Goal: Task Accomplishment & Management: Manage account settings

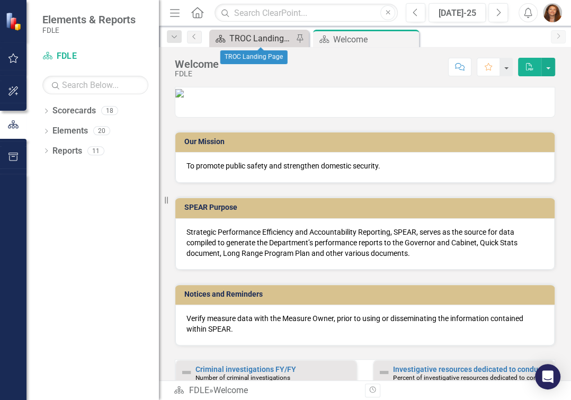
click at [246, 43] on div "TROC Landing Page" at bounding box center [262, 38] width 64 height 13
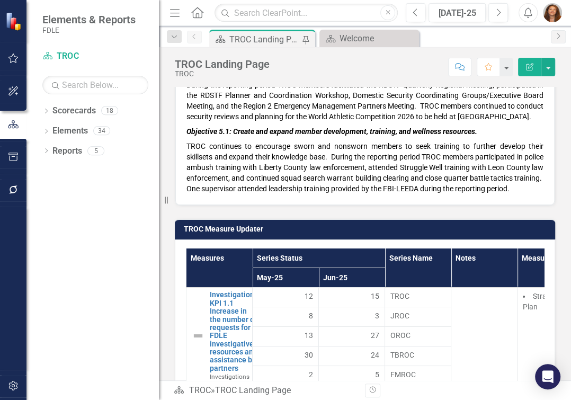
scroll to position [5638, 0]
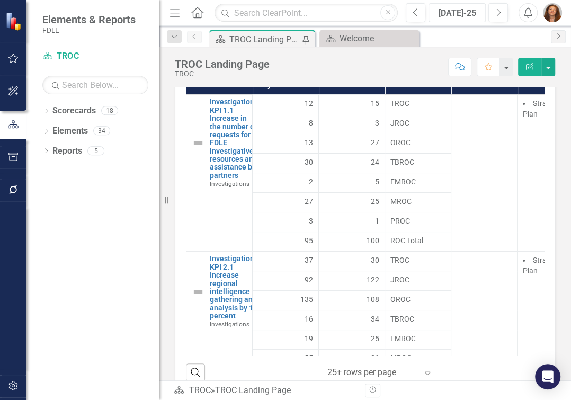
click at [473, 13] on div "[DATE]-25" at bounding box center [458, 13] width 50 height 13
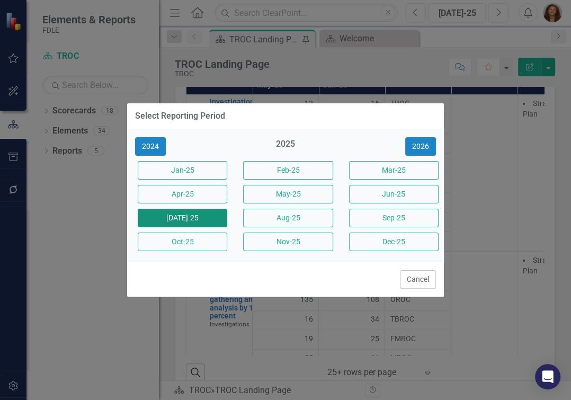
click at [170, 217] on button "[DATE]-25" at bounding box center [183, 218] width 90 height 19
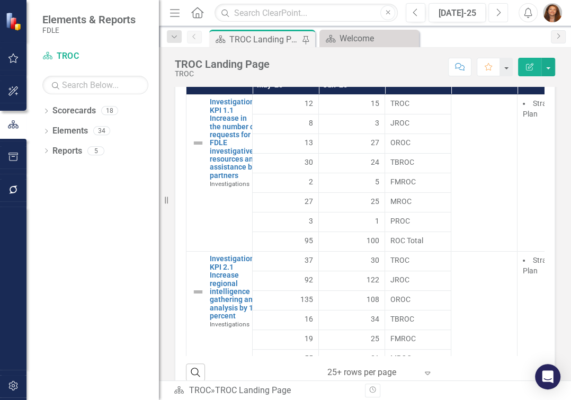
click at [491, 19] on button "Next" at bounding box center [499, 12] width 20 height 19
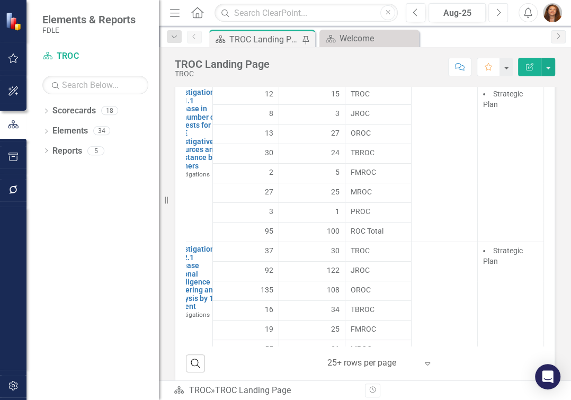
scroll to position [5580, 0]
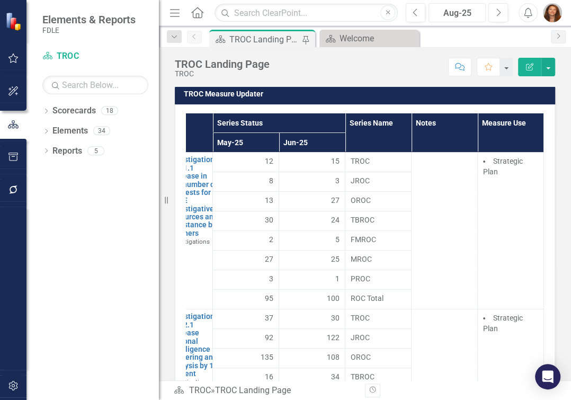
click at [463, 16] on div "Aug-25" at bounding box center [458, 13] width 50 height 13
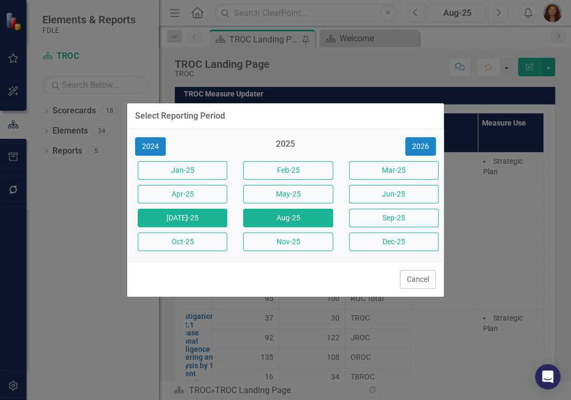
click at [205, 219] on button "[DATE]-25" at bounding box center [183, 218] width 90 height 19
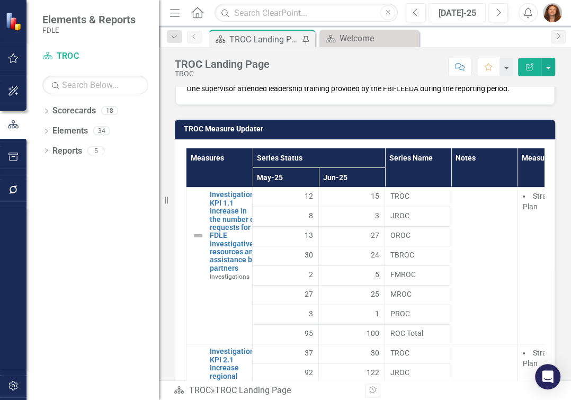
scroll to position [5627, 0]
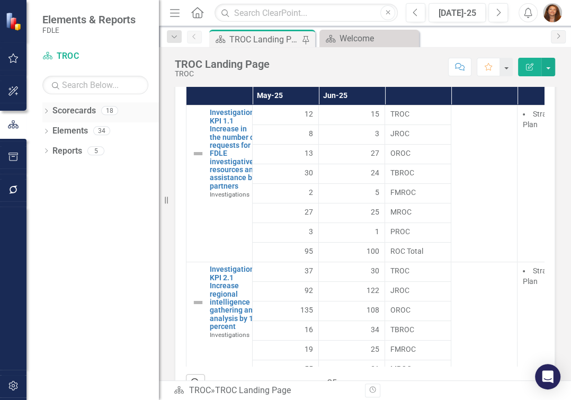
click at [78, 110] on link "Scorecards" at bounding box center [73, 111] width 43 height 12
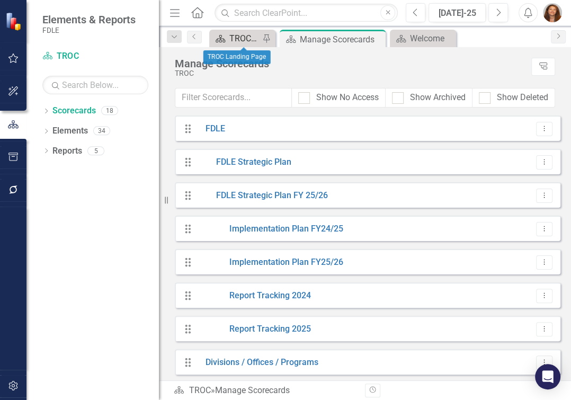
click at [246, 39] on div "TROC Landing Page" at bounding box center [245, 38] width 30 height 13
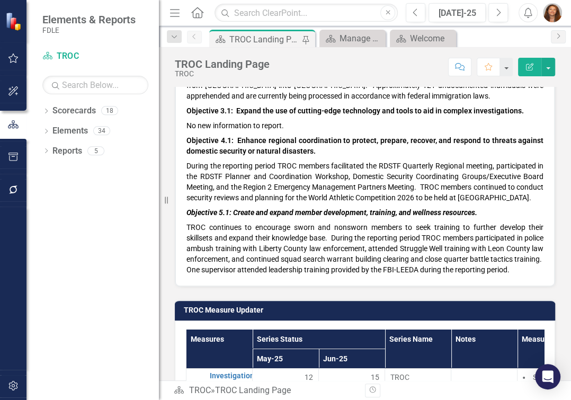
scroll to position [5364, 0]
click at [532, 71] on icon "Edit Report" at bounding box center [530, 66] width 10 height 7
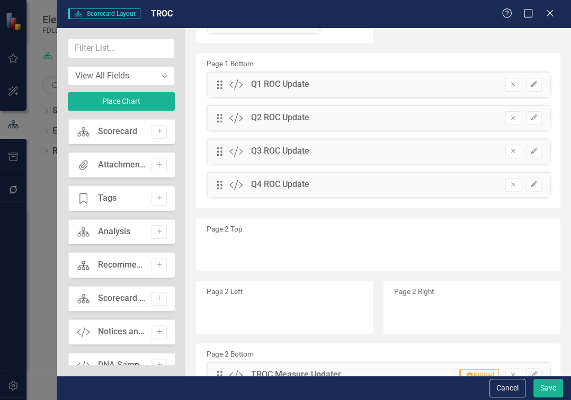
scroll to position [192, 0]
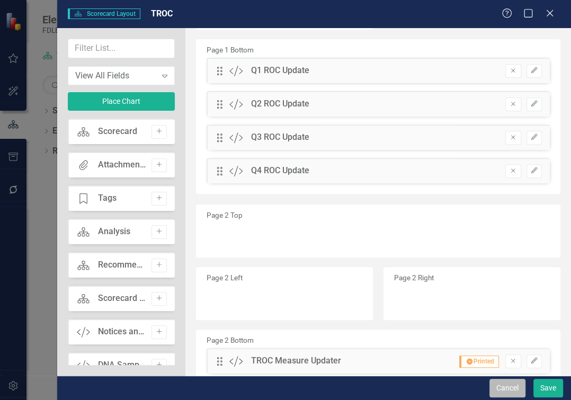
click at [494, 391] on button "Cancel" at bounding box center [508, 388] width 36 height 19
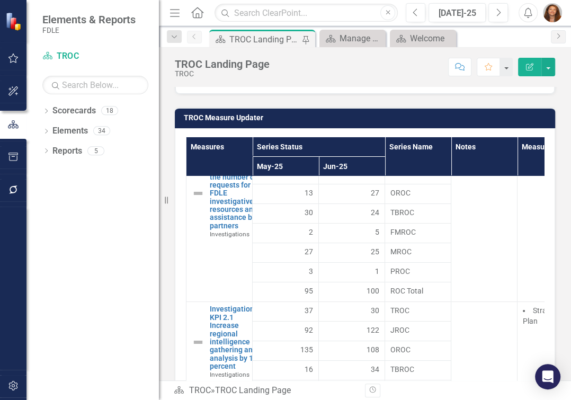
scroll to position [0, 0]
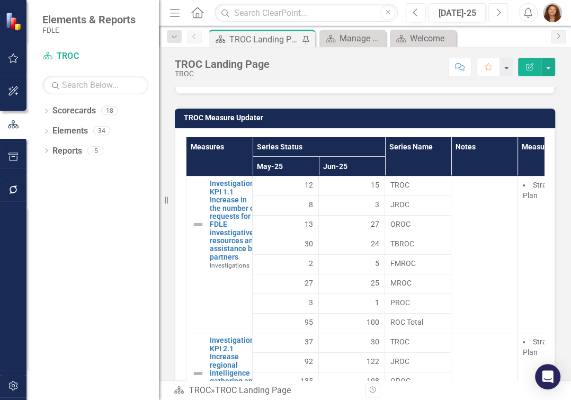
click at [491, 15] on button "Next" at bounding box center [499, 12] width 20 height 19
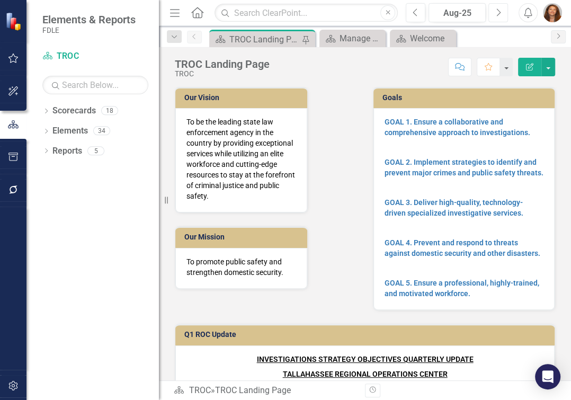
click at [492, 15] on button "Next" at bounding box center [499, 12] width 20 height 19
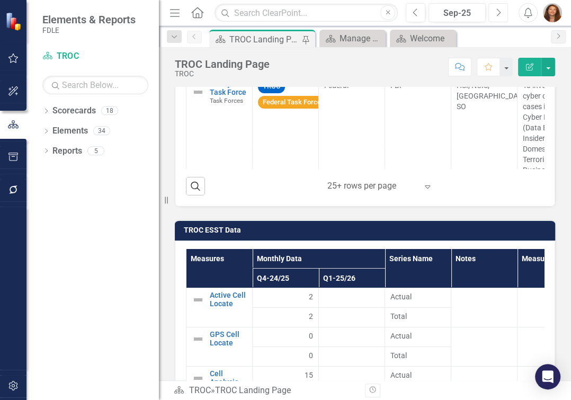
scroll to position [6805, 0]
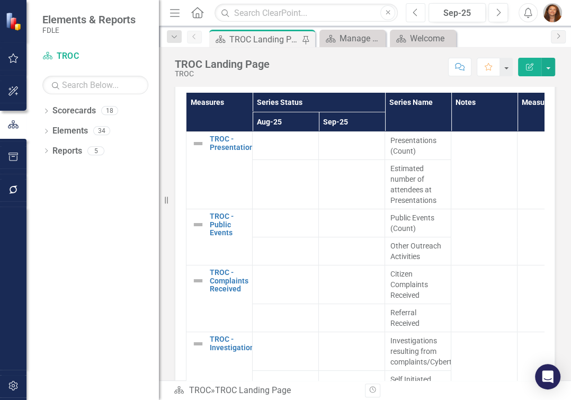
click at [413, 13] on icon "button" at bounding box center [415, 11] width 4 height 7
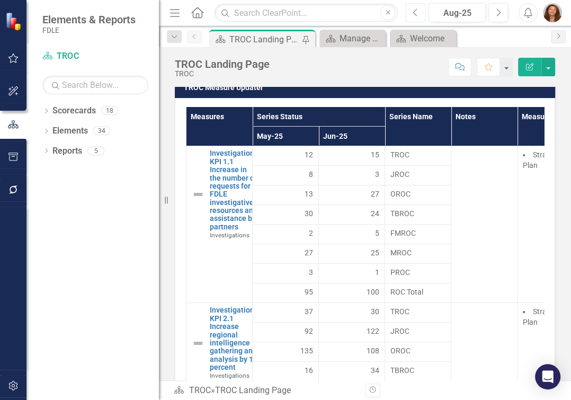
scroll to position [5644, 0]
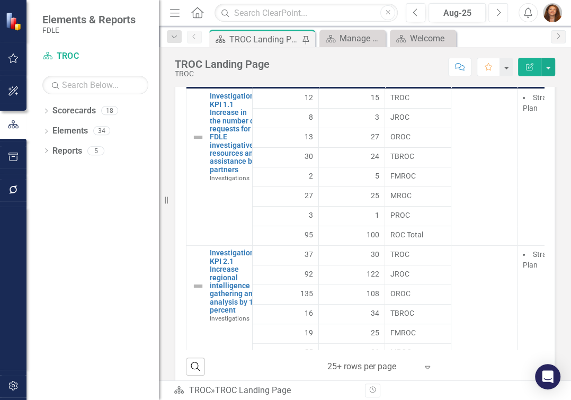
click at [499, 16] on icon "Next" at bounding box center [499, 13] width 6 height 10
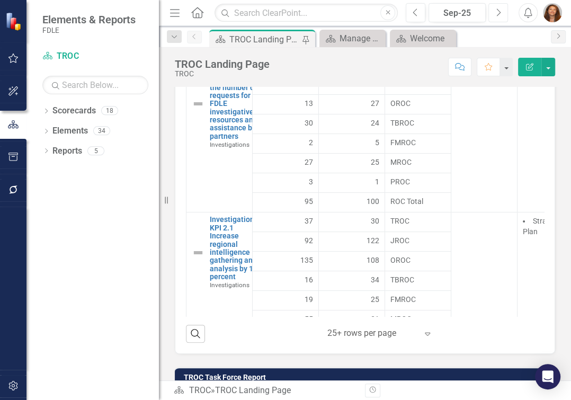
scroll to position [5644, 0]
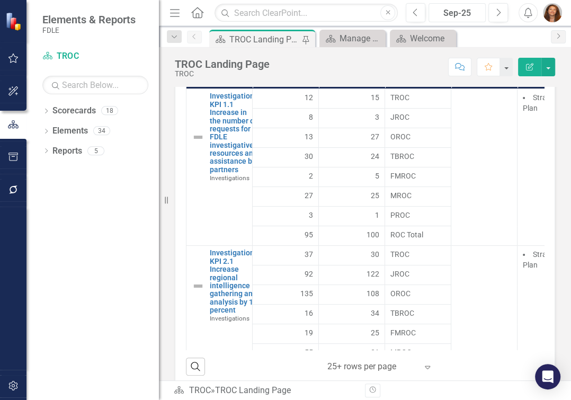
click at [448, 8] on div "Sep-25" at bounding box center [458, 13] width 50 height 13
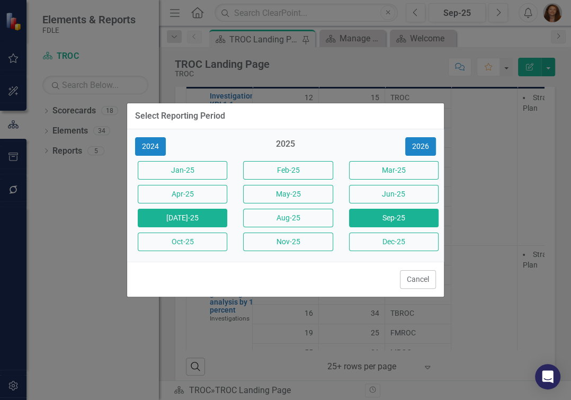
click at [203, 216] on button "[DATE]-25" at bounding box center [183, 218] width 90 height 19
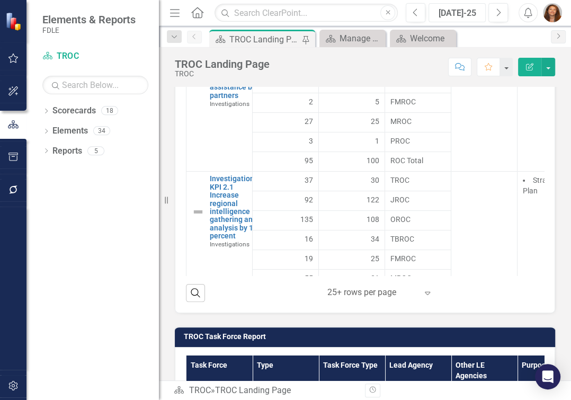
scroll to position [5660, 0]
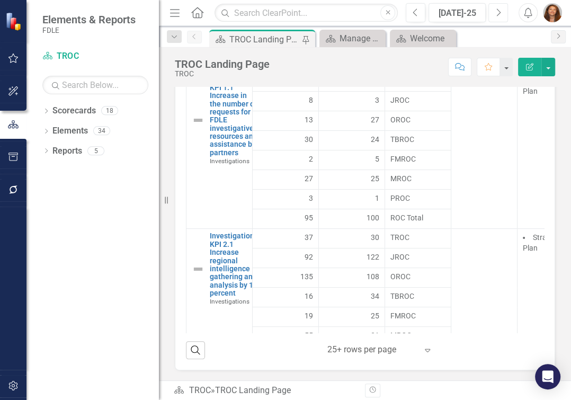
click at [491, 8] on button "Next" at bounding box center [499, 12] width 20 height 19
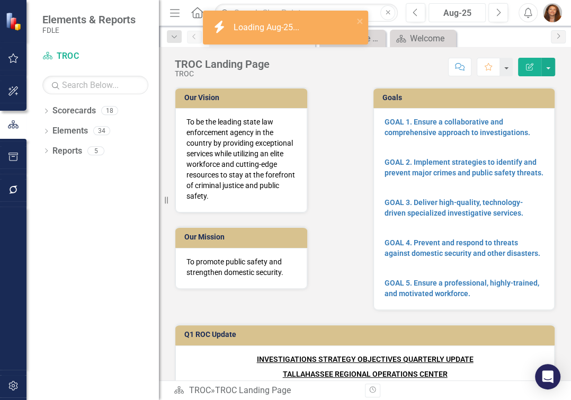
click at [440, 13] on div "Aug-25" at bounding box center [458, 13] width 50 height 13
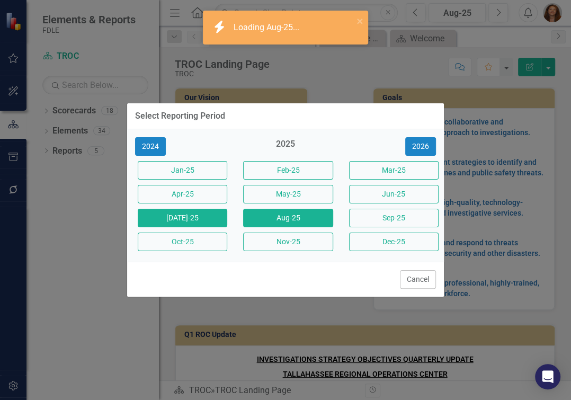
click at [182, 218] on button "[DATE]-25" at bounding box center [183, 218] width 90 height 19
click at [365, 217] on div "Goals GOAL 1. Ensure a collaborative and comprehensive approach to investigatio…" at bounding box center [464, 192] width 198 height 237
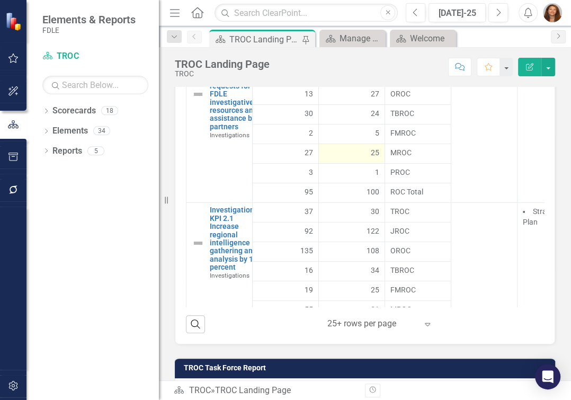
scroll to position [5638, 0]
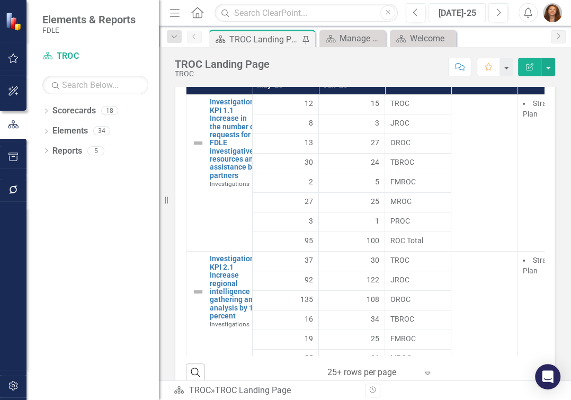
click at [455, 7] on div "[DATE]-25" at bounding box center [458, 13] width 50 height 13
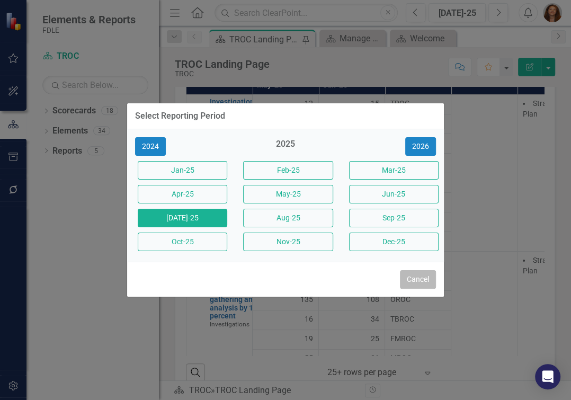
click at [415, 289] on button "Cancel" at bounding box center [418, 279] width 36 height 19
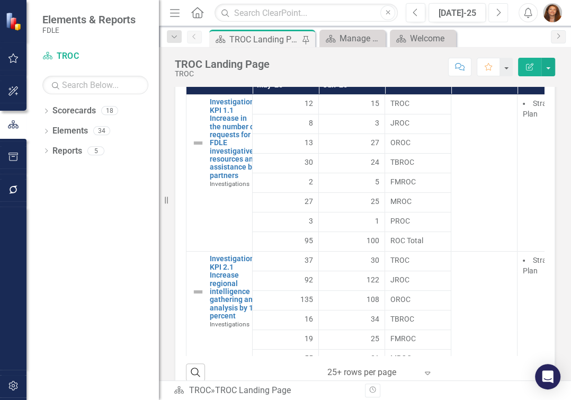
click at [499, 14] on icon "button" at bounding box center [499, 11] width 4 height 7
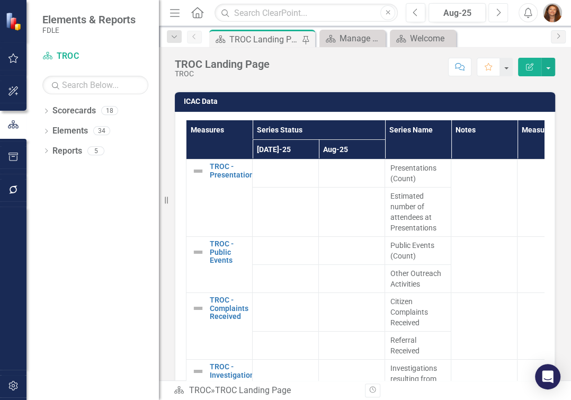
scroll to position [6761, 0]
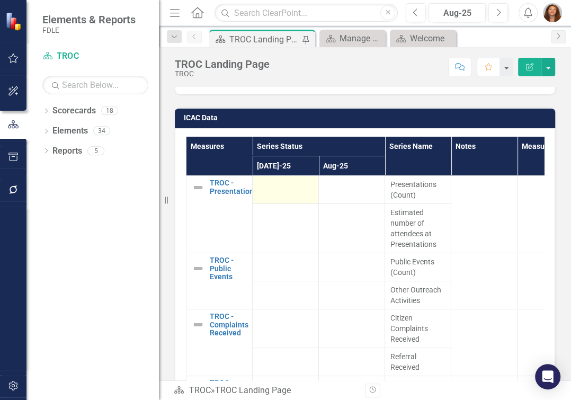
click at [277, 192] on div at bounding box center [285, 185] width 55 height 13
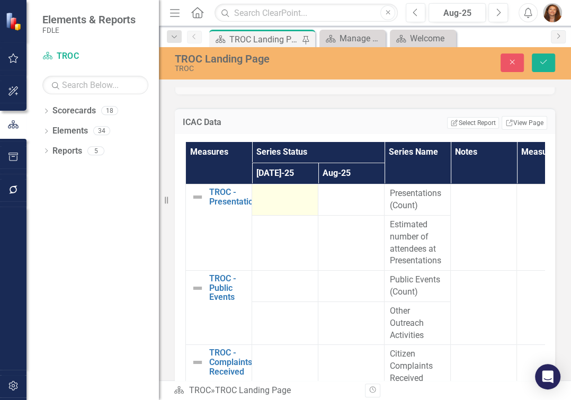
click at [280, 216] on td at bounding box center [285, 199] width 66 height 31
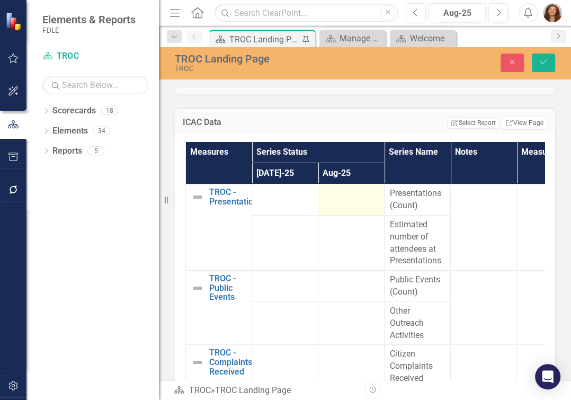
click at [338, 216] on td at bounding box center [352, 199] width 66 height 31
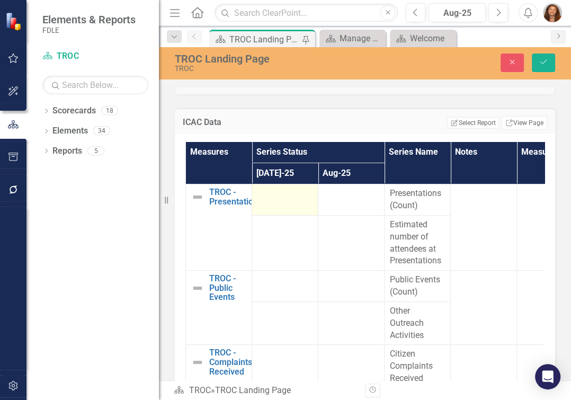
click at [296, 200] on div at bounding box center [285, 194] width 55 height 13
drag, startPoint x: 538, startPoint y: 66, endPoint x: 367, endPoint y: 205, distance: 220.8
click at [539, 66] on icon "Save" at bounding box center [544, 61] width 10 height 7
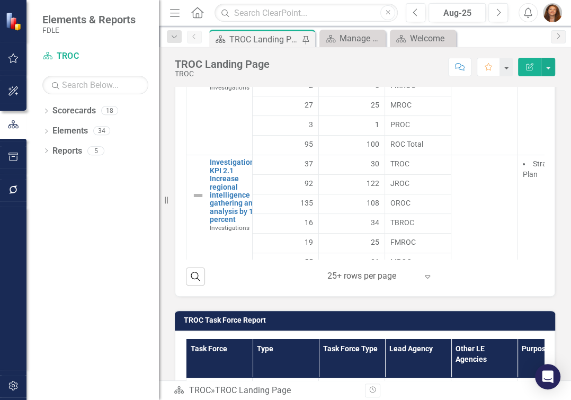
scroll to position [5669, 0]
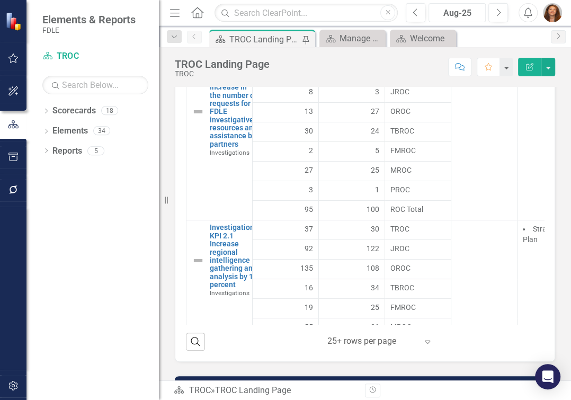
click at [466, 11] on div "Aug-25" at bounding box center [458, 13] width 50 height 13
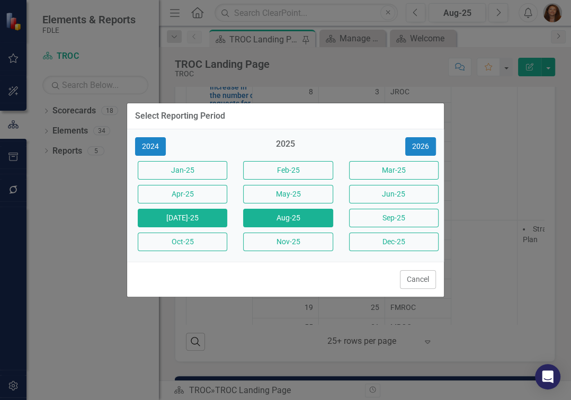
click at [188, 217] on button "[DATE]-25" at bounding box center [183, 218] width 90 height 19
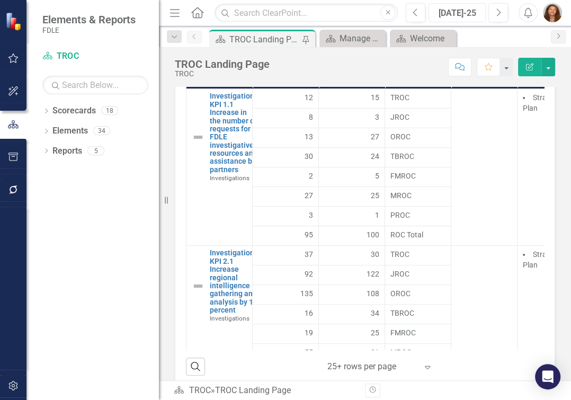
scroll to position [5669, 0]
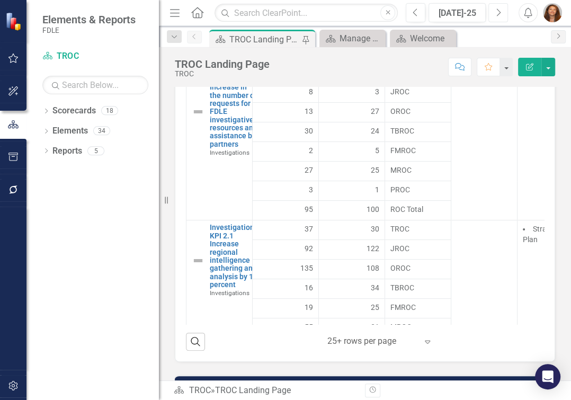
click at [497, 14] on icon "Next" at bounding box center [499, 13] width 6 height 10
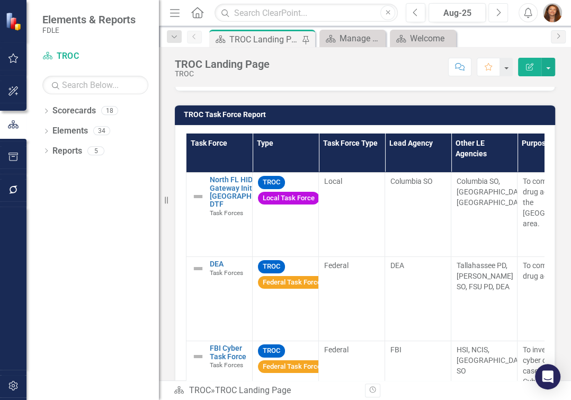
scroll to position [5677, 0]
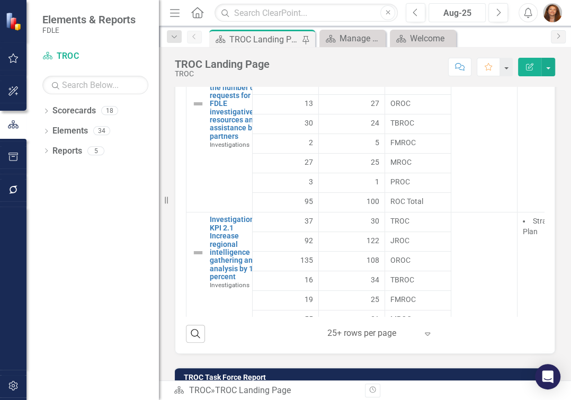
click at [469, 10] on div "Aug-25" at bounding box center [458, 13] width 50 height 13
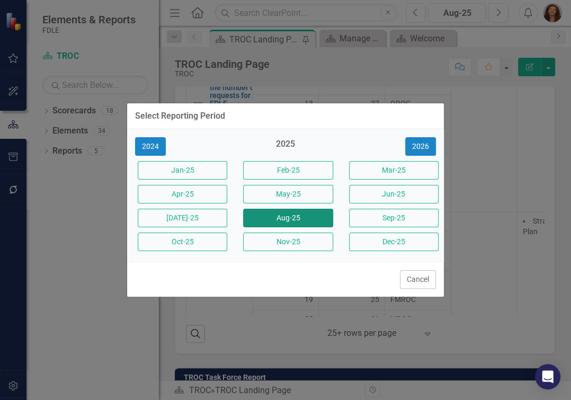
click at [311, 221] on button "Aug-25" at bounding box center [288, 218] width 90 height 19
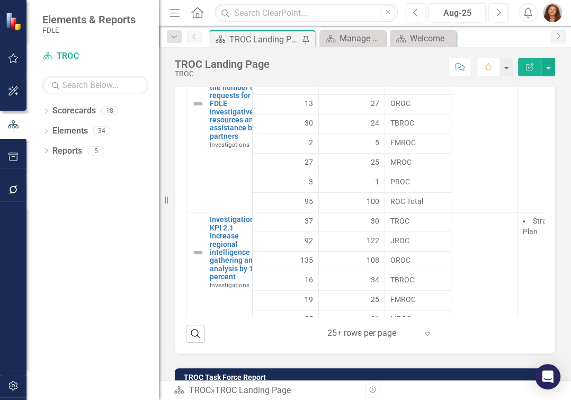
click at [311, 193] on td "3" at bounding box center [286, 183] width 66 height 20
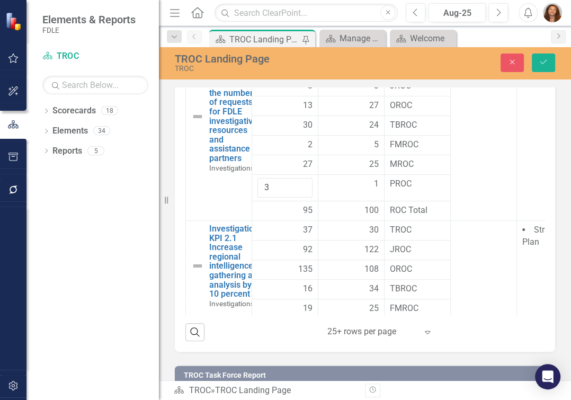
scroll to position [5429, 0]
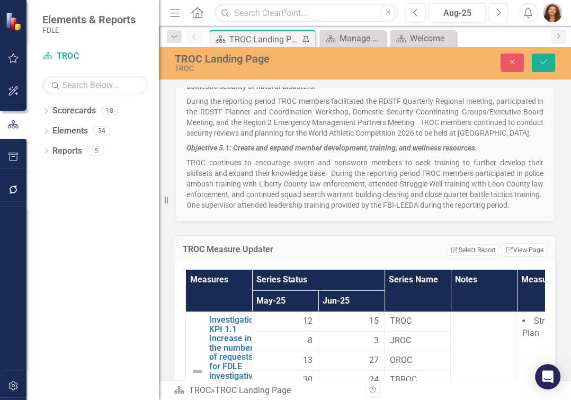
click at [496, 14] on icon "Next" at bounding box center [499, 13] width 6 height 10
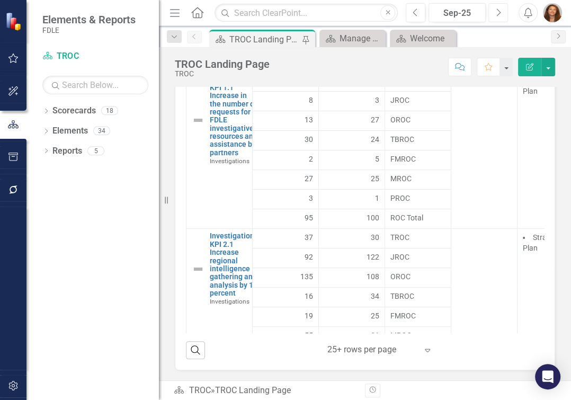
scroll to position [5587, 0]
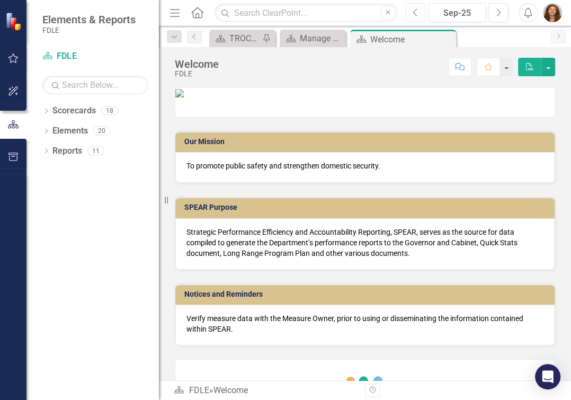
click at [413, 15] on icon "Previous" at bounding box center [416, 13] width 6 height 10
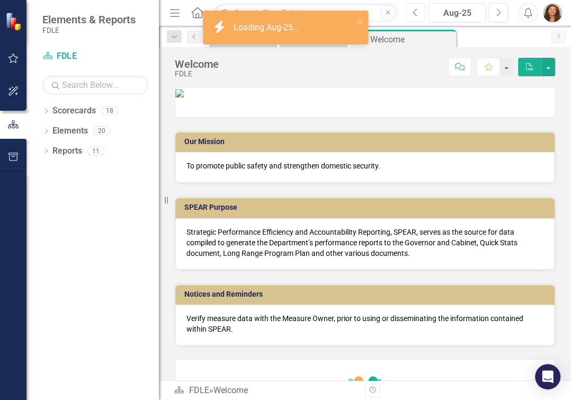
click at [414, 15] on icon "button" at bounding box center [415, 11] width 4 height 7
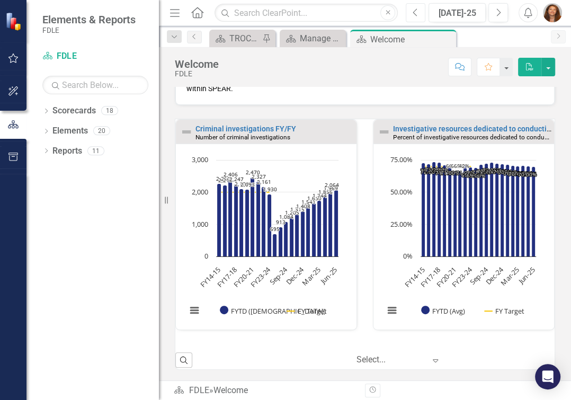
scroll to position [258, 0]
click at [251, 38] on div "TROC Landing Page" at bounding box center [245, 38] width 30 height 13
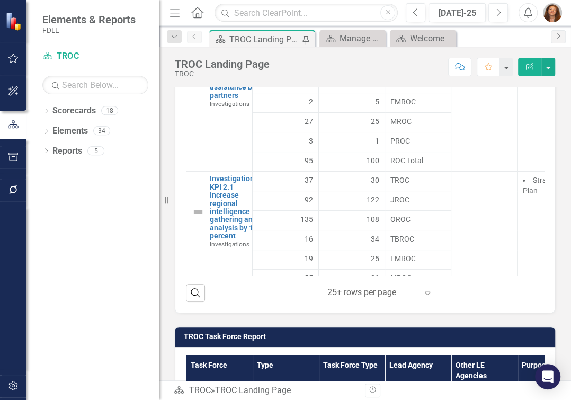
scroll to position [5594, 0]
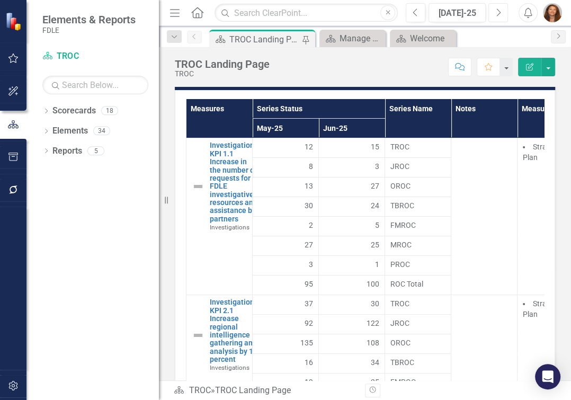
click at [496, 11] on icon "Next" at bounding box center [499, 13] width 6 height 10
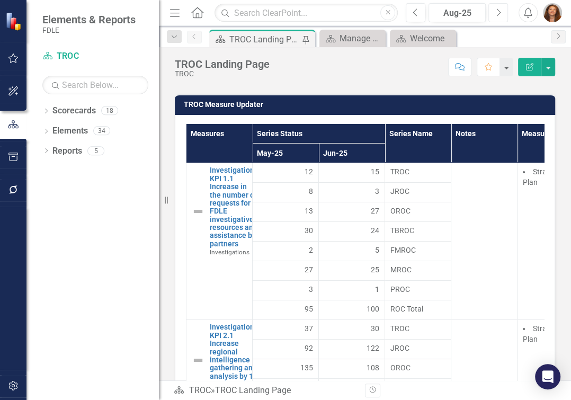
scroll to position [5627, 0]
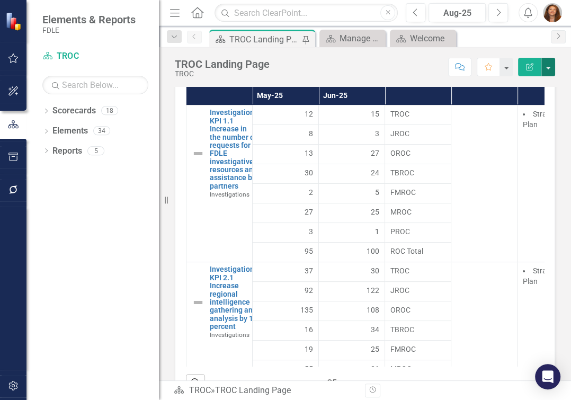
click at [547, 71] on button "button" at bounding box center [549, 67] width 14 height 19
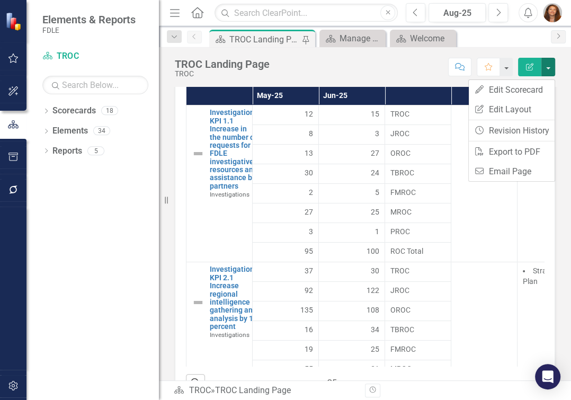
click at [549, 214] on div "TROC Measure Updater Measures Series Status Series Name Notes Measure Use May-2…" at bounding box center [365, 213] width 396 height 380
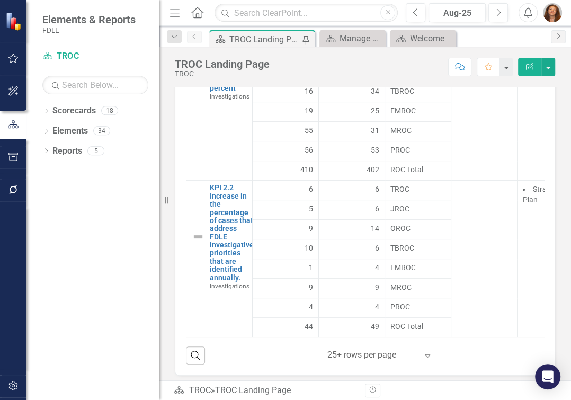
scroll to position [5772, 0]
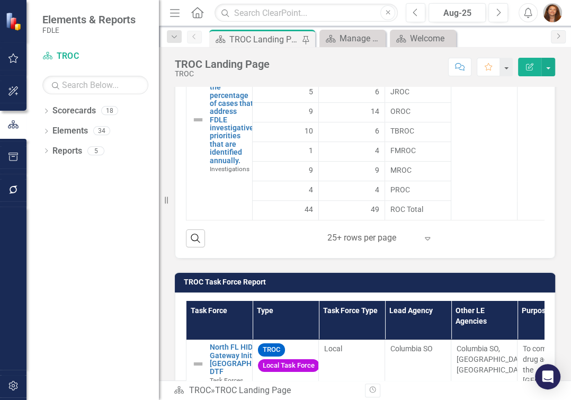
click at [422, 243] on icon "Expand" at bounding box center [427, 238] width 11 height 8
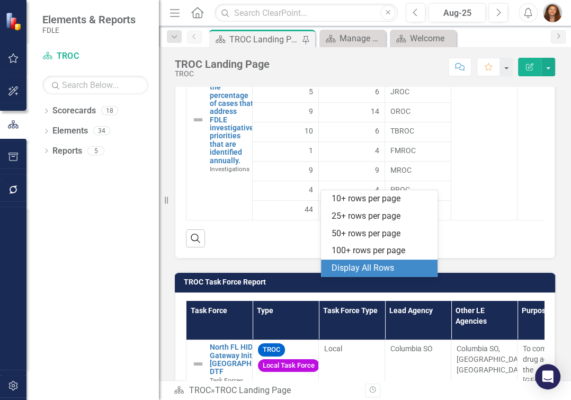
click at [393, 270] on div "Display All Rows" at bounding box center [382, 268] width 100 height 12
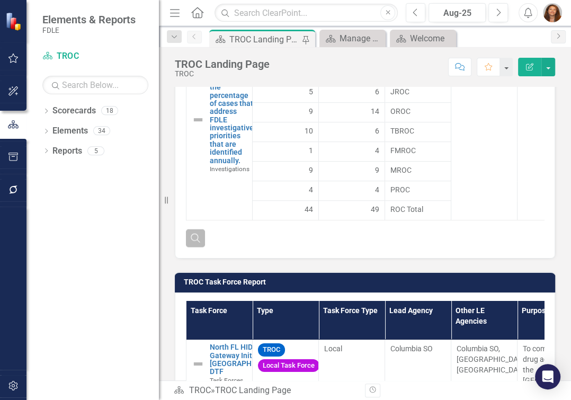
click at [195, 243] on icon "Search" at bounding box center [196, 238] width 12 height 10
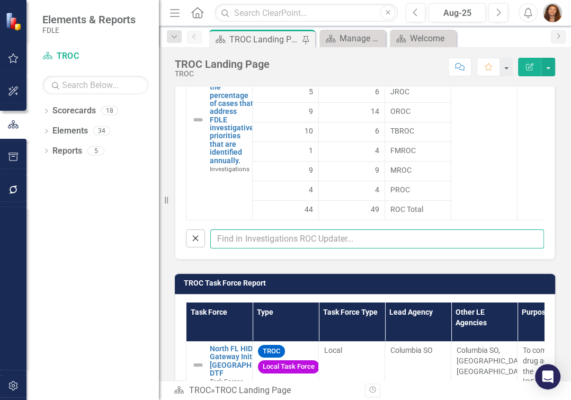
click at [239, 249] on input "text" at bounding box center [377, 240] width 334 height 20
type input "july"
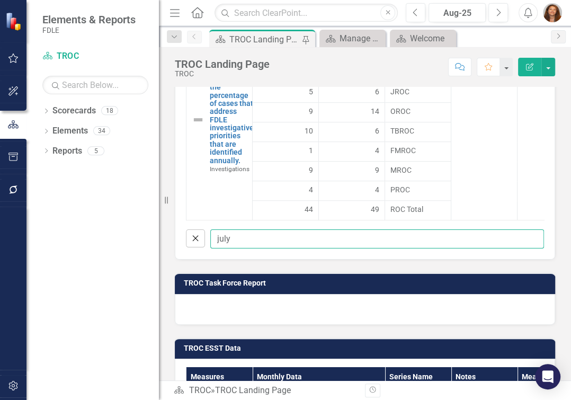
scroll to position [5483, 0]
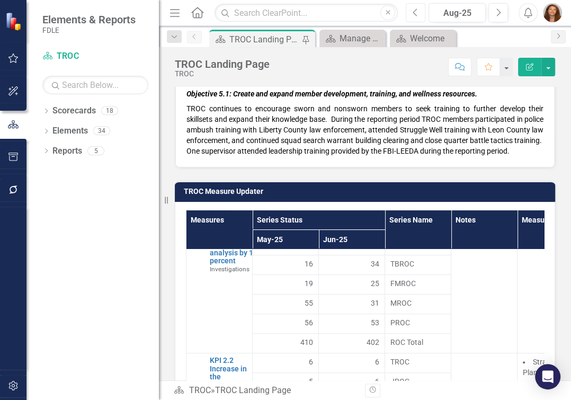
click at [419, 16] on button "Previous" at bounding box center [416, 12] width 20 height 19
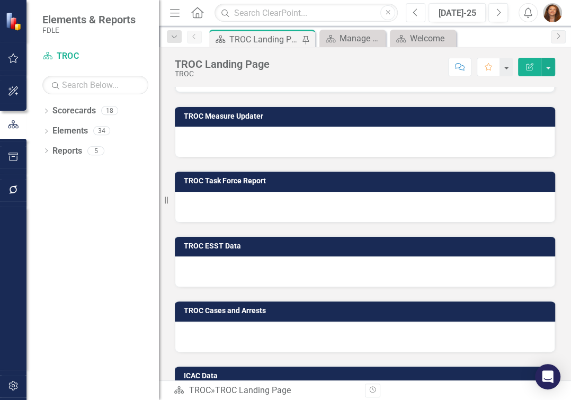
scroll to position [5531, 0]
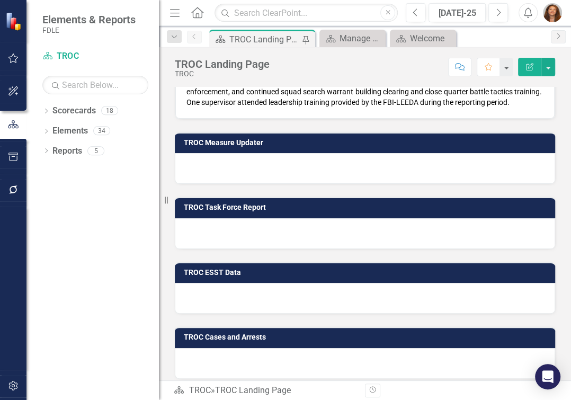
click at [224, 147] on h3 "TROC Measure Updater" at bounding box center [367, 143] width 366 height 8
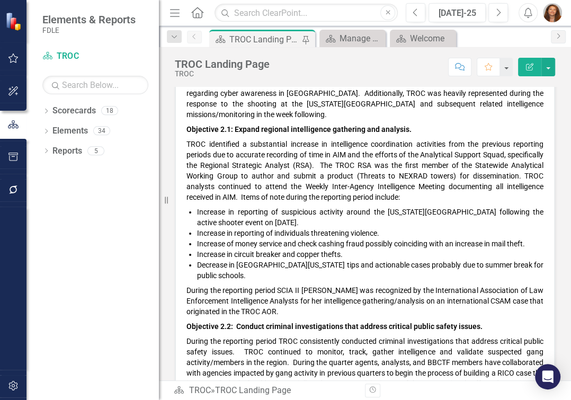
scroll to position [4882, 0]
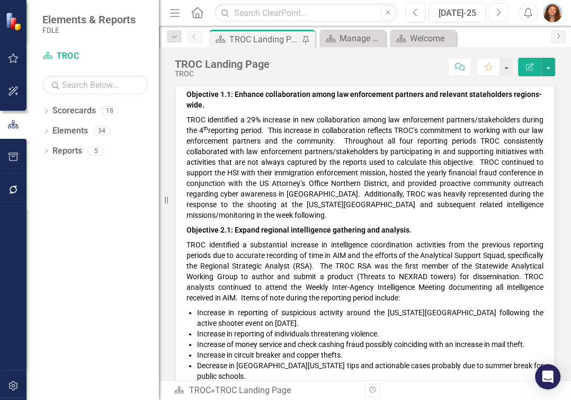
click at [503, 15] on button "Next" at bounding box center [499, 12] width 20 height 19
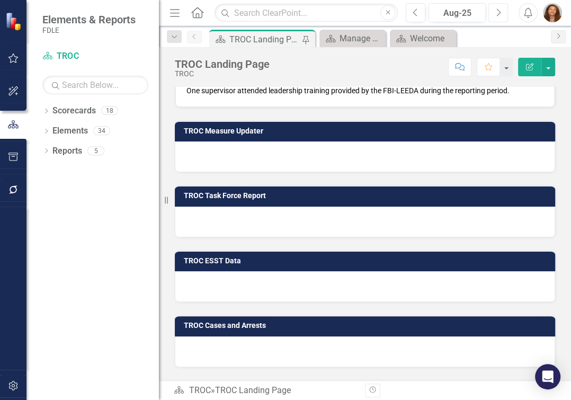
scroll to position [5541, 0]
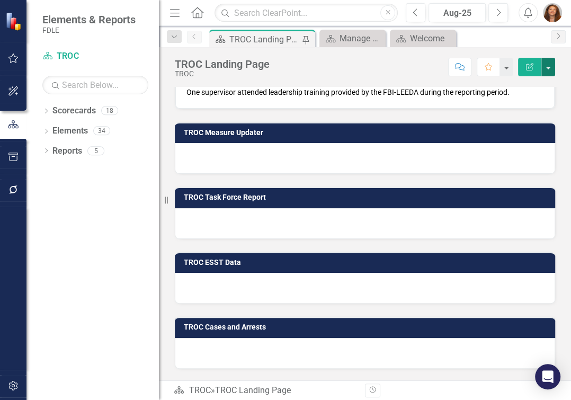
click at [549, 66] on button "button" at bounding box center [549, 67] width 14 height 19
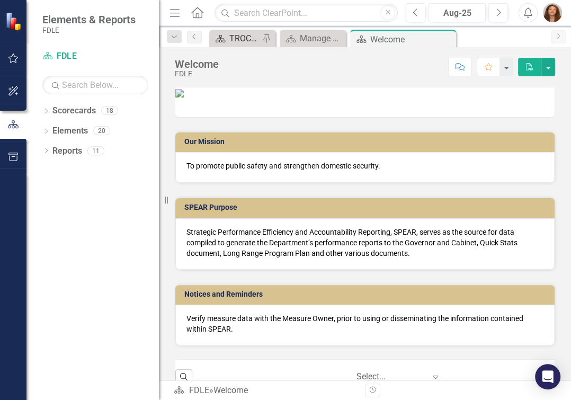
click at [244, 39] on div "TROC Landing Page" at bounding box center [245, 38] width 30 height 13
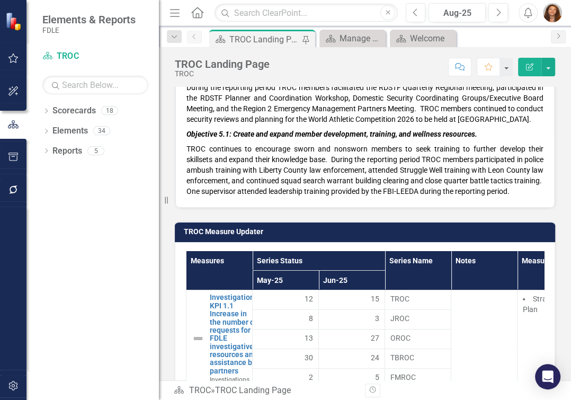
scroll to position [5661, 0]
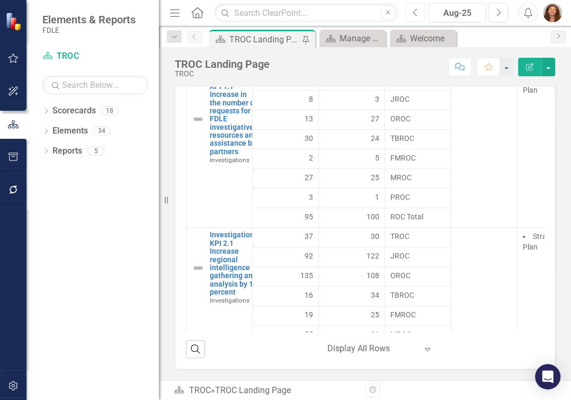
click at [420, 16] on button "Previous" at bounding box center [416, 12] width 20 height 19
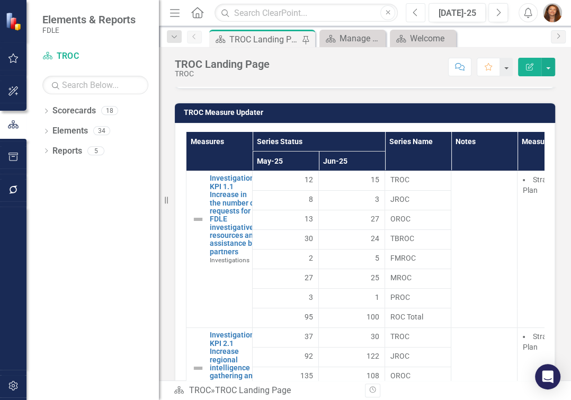
scroll to position [5652, 0]
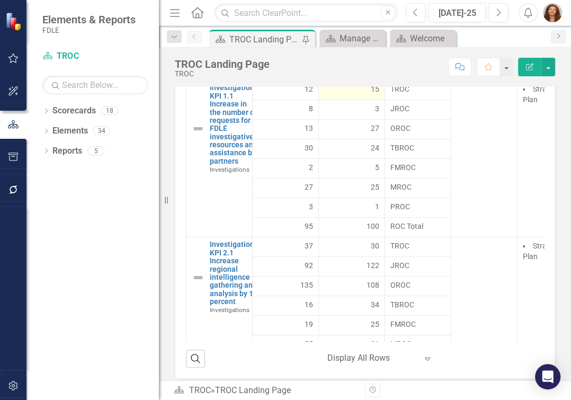
click at [372, 94] on span "15" at bounding box center [375, 89] width 8 height 11
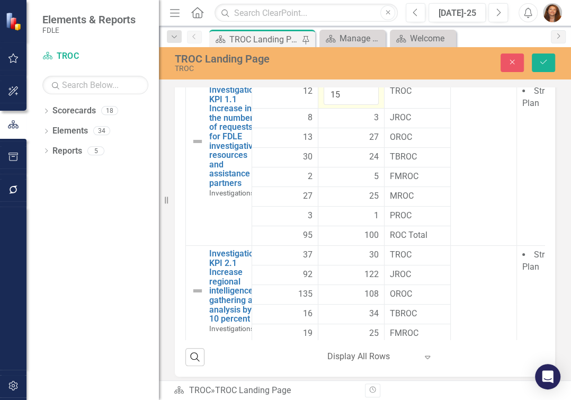
scroll to position [5404, 0]
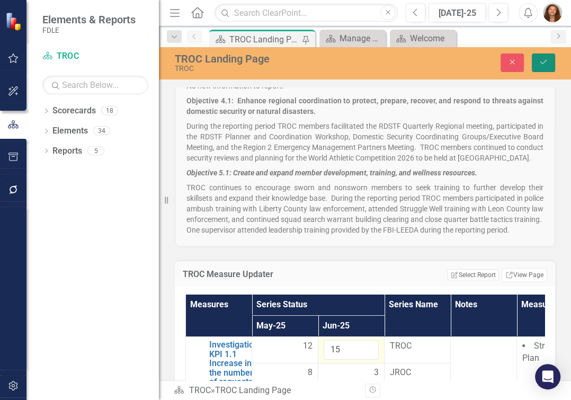
click at [541, 63] on icon "Save" at bounding box center [544, 61] width 10 height 7
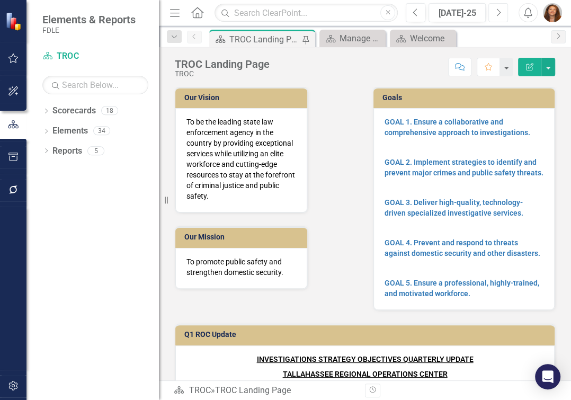
click at [493, 12] on button "Next" at bounding box center [499, 12] width 20 height 19
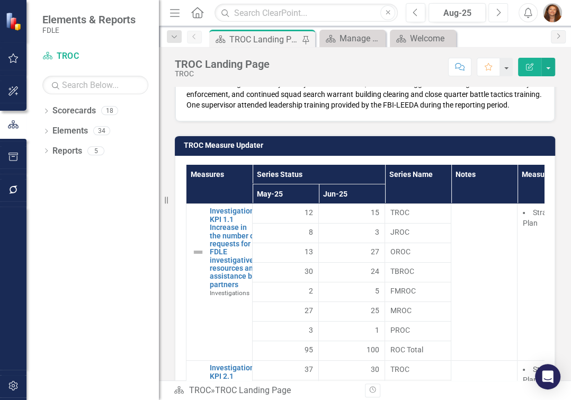
scroll to position [5587, 0]
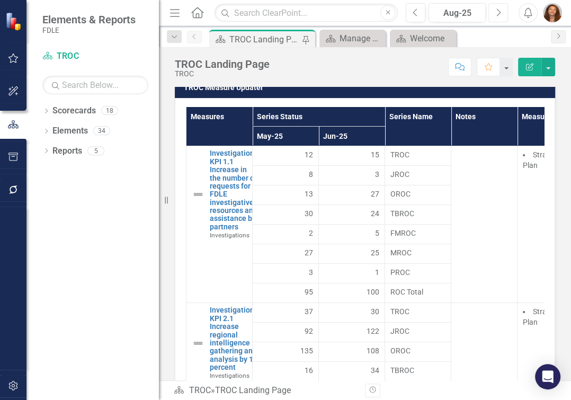
click at [166, 200] on div "Resize" at bounding box center [163, 200] width 8 height 400
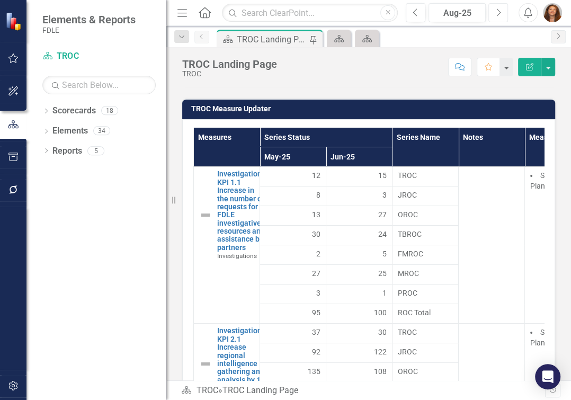
click at [173, 201] on icon at bounding box center [173, 200] width 3 height 7
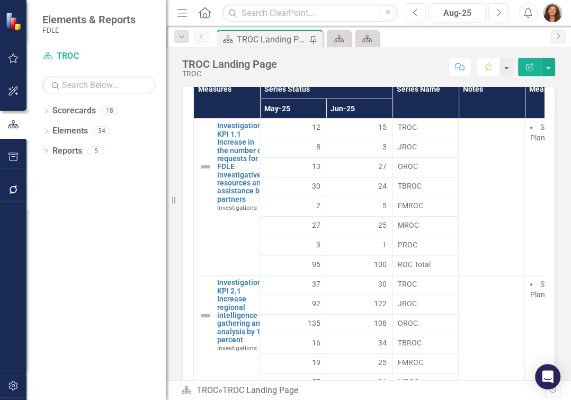
click at [206, 13] on icon "Home" at bounding box center [205, 12] width 14 height 11
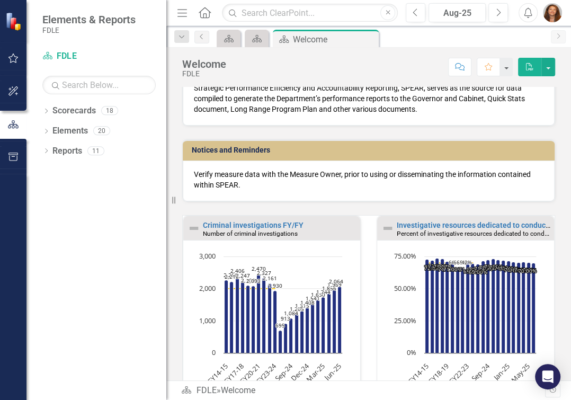
scroll to position [144, 0]
click at [50, 113] on icon "Dropdown" at bounding box center [45, 112] width 7 height 6
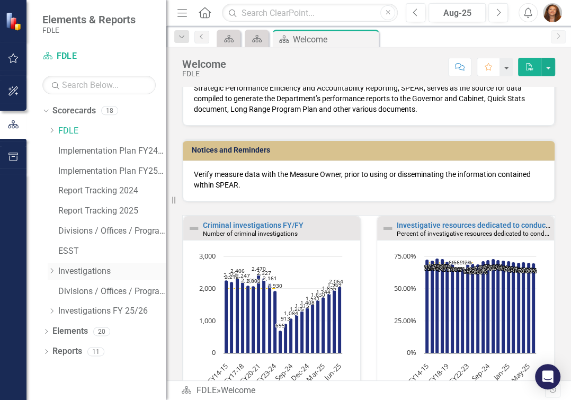
click at [50, 267] on div "Dropdown" at bounding box center [52, 271] width 8 height 9
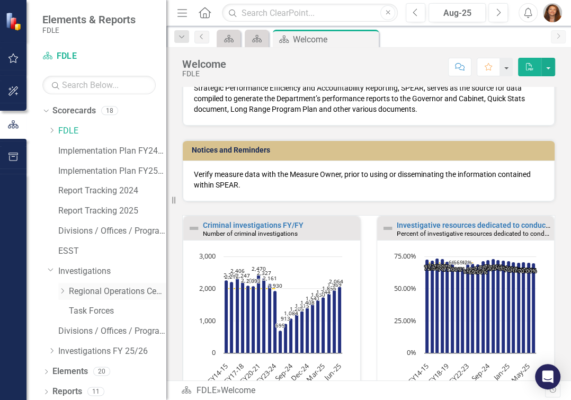
click at [64, 290] on icon "Dropdown" at bounding box center [62, 291] width 8 height 6
click at [98, 314] on link "TROC" at bounding box center [123, 311] width 87 height 12
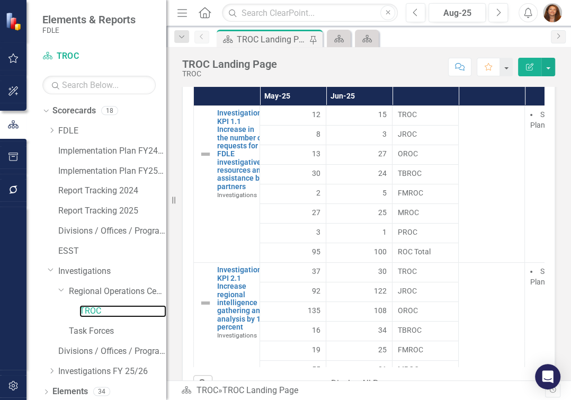
scroll to position [5686, 0]
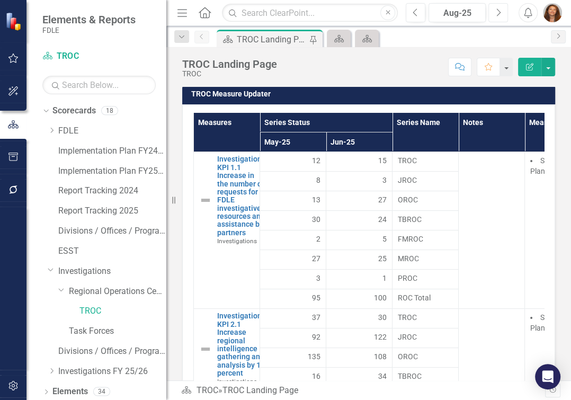
click at [496, 10] on icon "Next" at bounding box center [499, 13] width 6 height 10
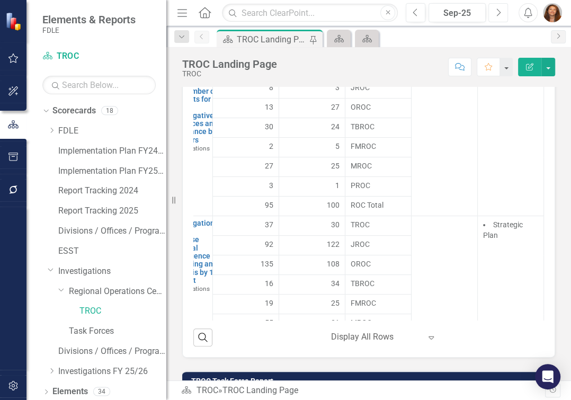
scroll to position [0, 61]
click at [528, 70] on icon "button" at bounding box center [529, 66] width 7 height 7
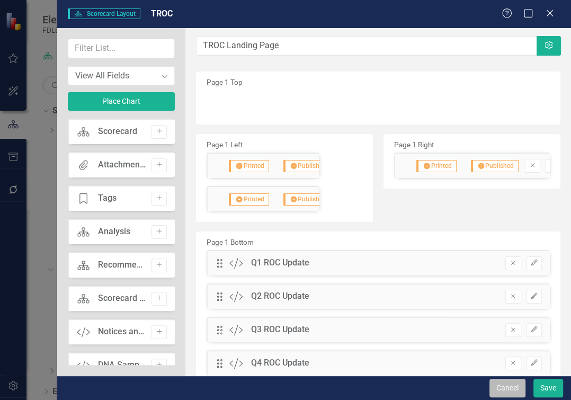
click at [502, 382] on button "Cancel" at bounding box center [508, 388] width 36 height 19
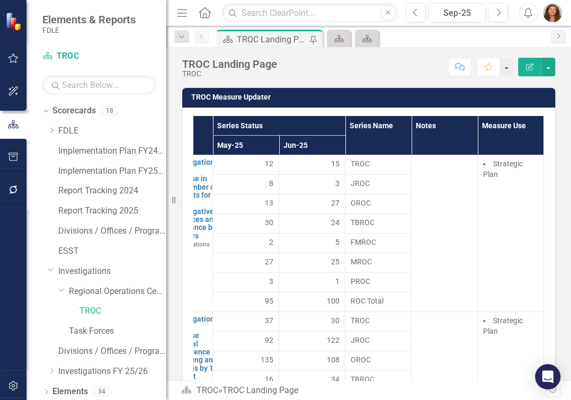
scroll to position [5731, 0]
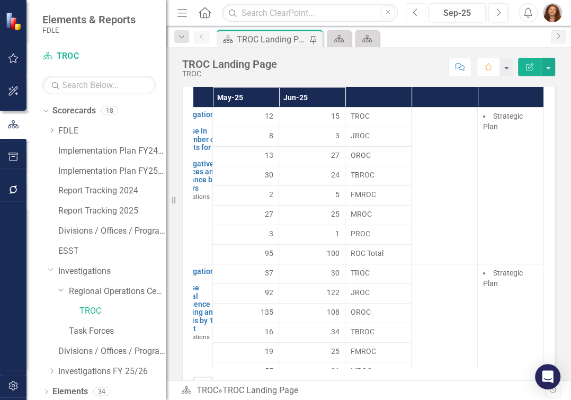
click at [418, 15] on button "Previous" at bounding box center [416, 12] width 20 height 19
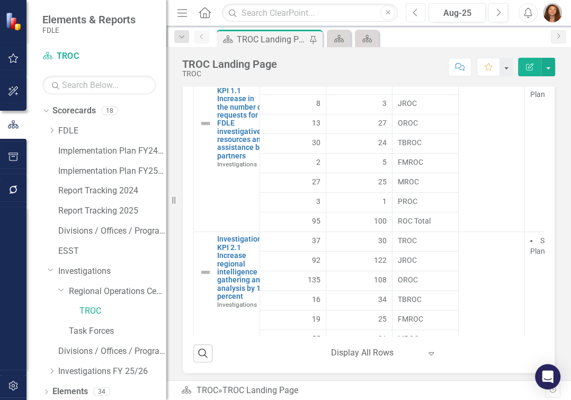
scroll to position [5721, 0]
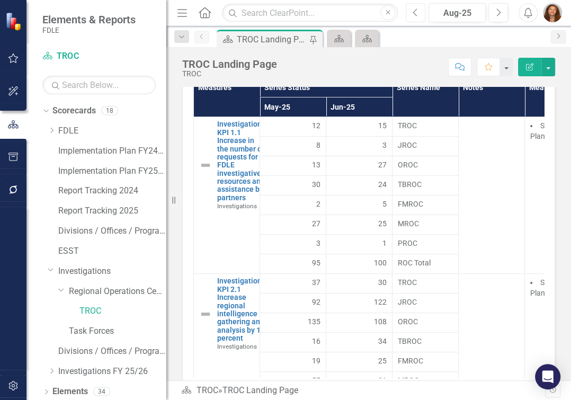
click at [416, 14] on icon "Previous" at bounding box center [416, 13] width 6 height 10
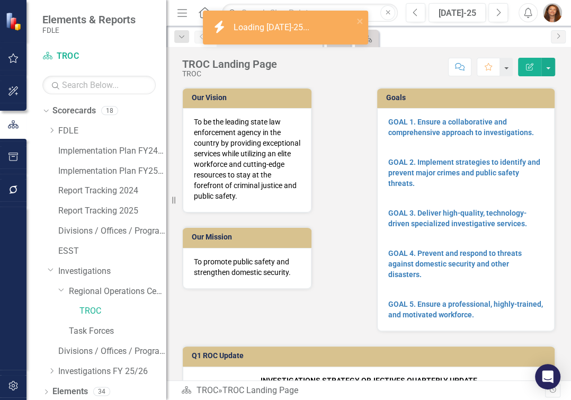
click at [272, 29] on div "Loading Jul-25..." at bounding box center [273, 28] width 78 height 12
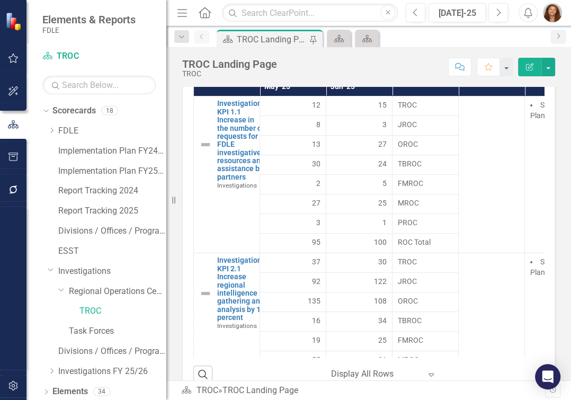
scroll to position [5751, 0]
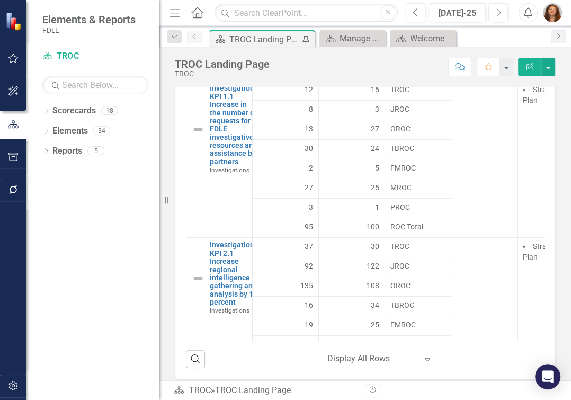
scroll to position [5638, 0]
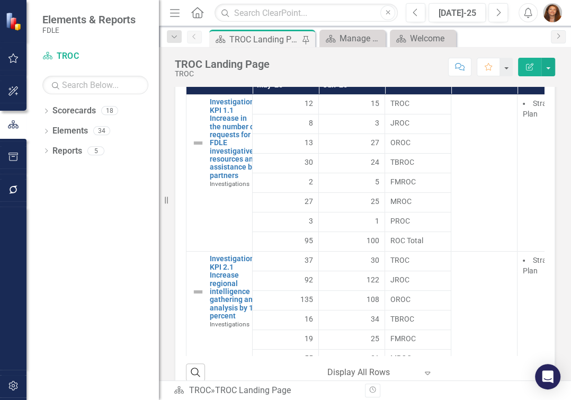
click at [341, 94] on th "Jun-25" at bounding box center [352, 85] width 66 height 20
click at [376, 94] on th "Jun-25 Sort Ascending" at bounding box center [352, 85] width 66 height 20
click at [375, 94] on th "Jun-25 Sort Descending" at bounding box center [352, 85] width 66 height 20
click at [355, 94] on th "Jun-25" at bounding box center [352, 85] width 66 height 20
click at [470, 15] on div "[DATE]-25" at bounding box center [458, 13] width 50 height 13
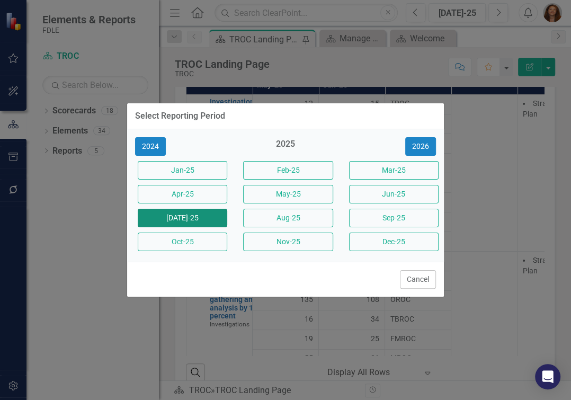
click at [164, 218] on button "[DATE]-25" at bounding box center [183, 218] width 90 height 19
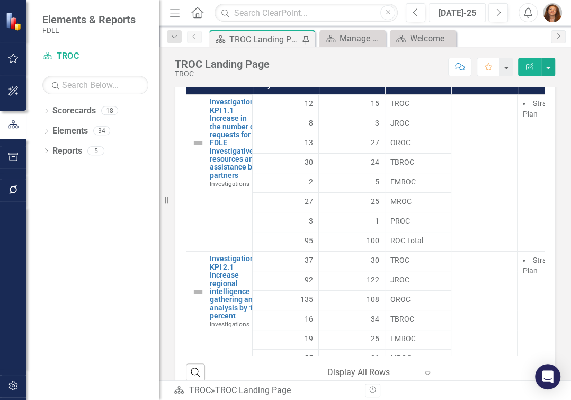
click at [471, 10] on div "[DATE]-25" at bounding box center [458, 13] width 50 height 13
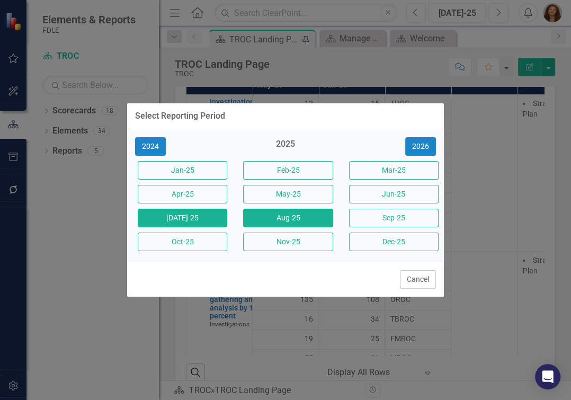
click at [274, 215] on button "Aug-25" at bounding box center [288, 218] width 90 height 19
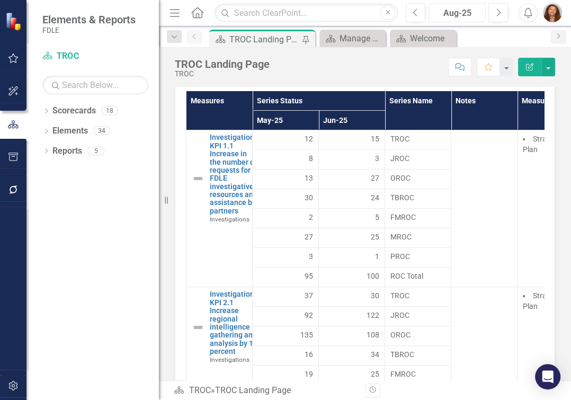
scroll to position [5627, 0]
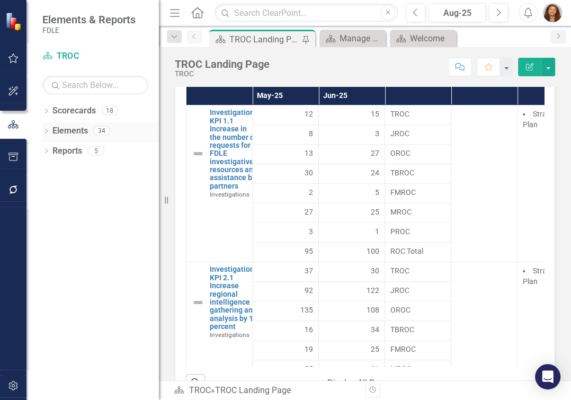
click at [46, 129] on icon "Dropdown" at bounding box center [45, 132] width 7 height 6
click at [52, 190] on icon "Dropdown" at bounding box center [51, 192] width 7 height 6
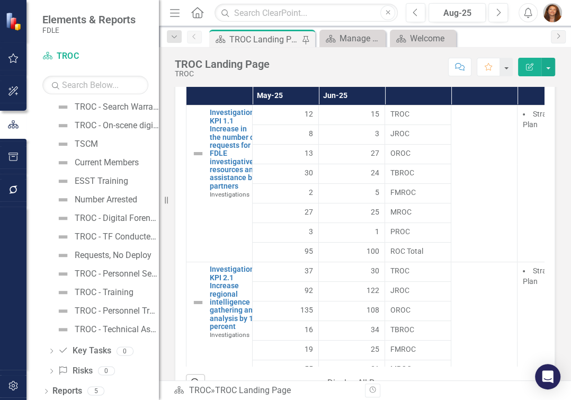
scroll to position [492, 0]
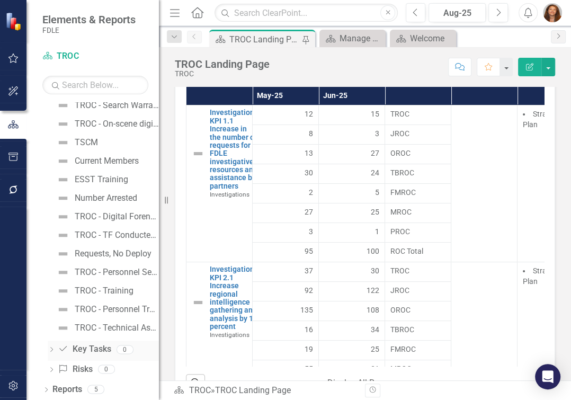
click at [52, 351] on icon "Dropdown" at bounding box center [51, 351] width 7 height 6
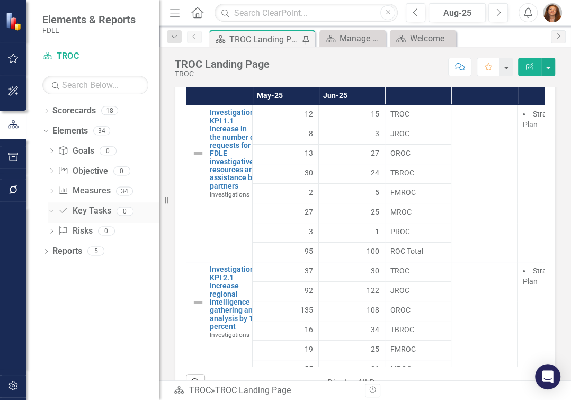
scroll to position [0, 0]
click at [45, 253] on icon "Dropdown" at bounding box center [45, 253] width 7 height 6
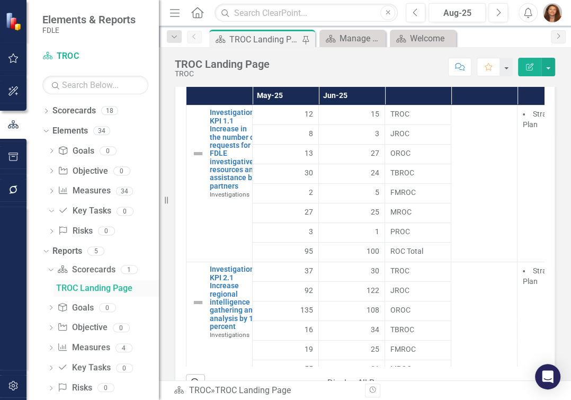
click at [70, 286] on div "TROC Landing Page" at bounding box center [107, 289] width 103 height 10
click at [443, 11] on div "Aug-25" at bounding box center [458, 13] width 50 height 13
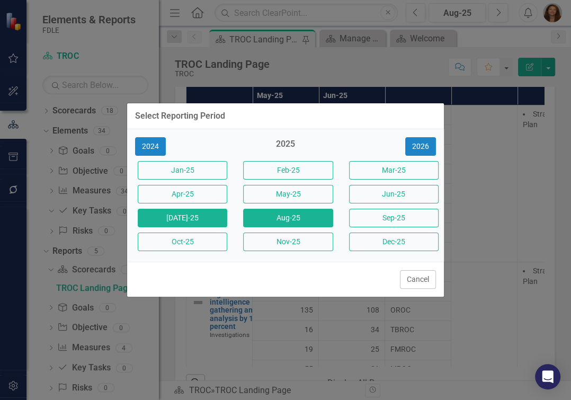
click at [182, 221] on button "[DATE]-25" at bounding box center [183, 218] width 90 height 19
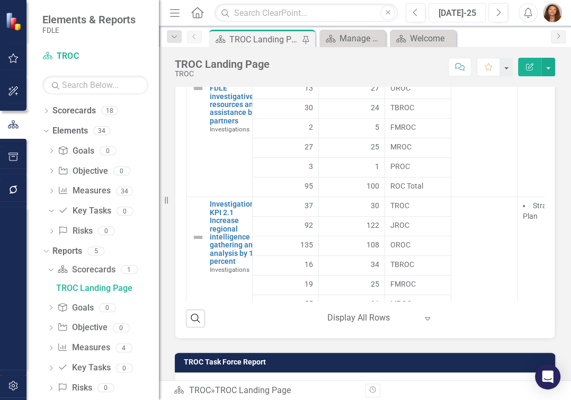
scroll to position [5678, 0]
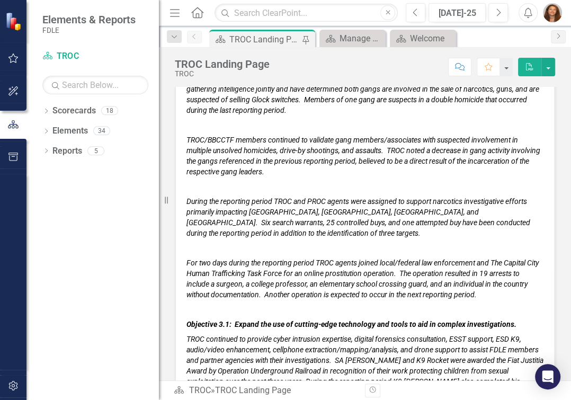
scroll to position [3951, 0]
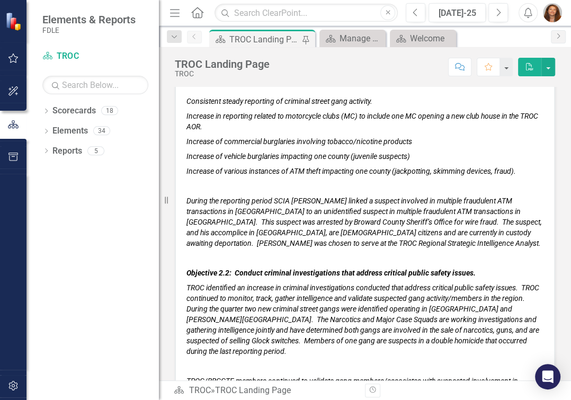
click at [268, 42] on div "TROC Landing Page" at bounding box center [265, 39] width 70 height 13
click at [236, 37] on div "TROC Landing Page" at bounding box center [265, 39] width 70 height 13
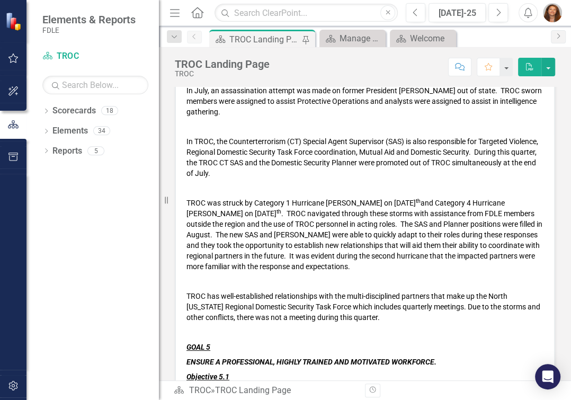
scroll to position [0, 0]
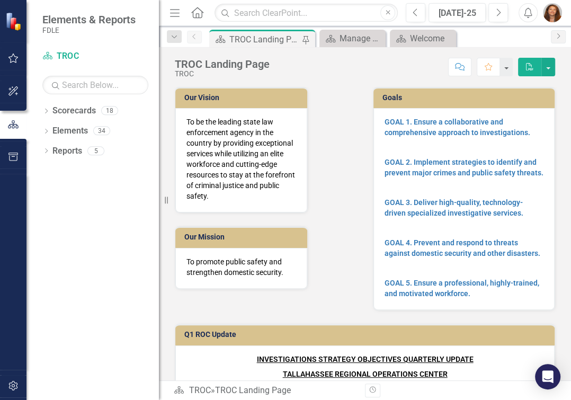
click at [250, 39] on div "TROC Landing Page" at bounding box center [265, 39] width 70 height 13
click at [11, 122] on icon "button" at bounding box center [13, 125] width 12 height 10
click at [45, 110] on icon "Dropdown" at bounding box center [45, 112] width 7 height 6
click at [45, 110] on icon at bounding box center [46, 111] width 3 height 5
click at [47, 110] on icon "Dropdown" at bounding box center [45, 112] width 7 height 6
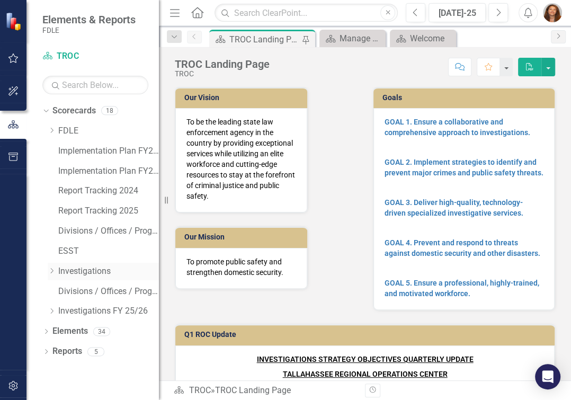
click at [54, 272] on icon "Dropdown" at bounding box center [52, 271] width 8 height 6
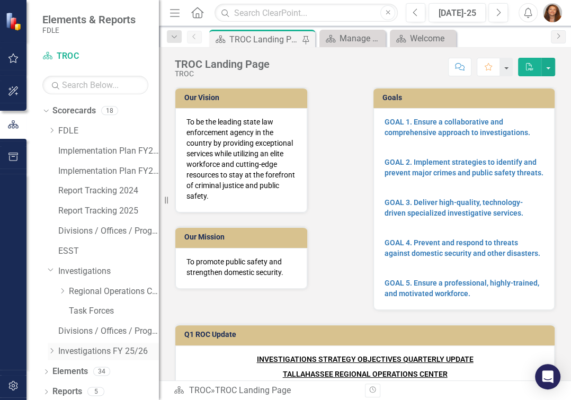
click at [53, 349] on icon "Dropdown" at bounding box center [52, 351] width 8 height 6
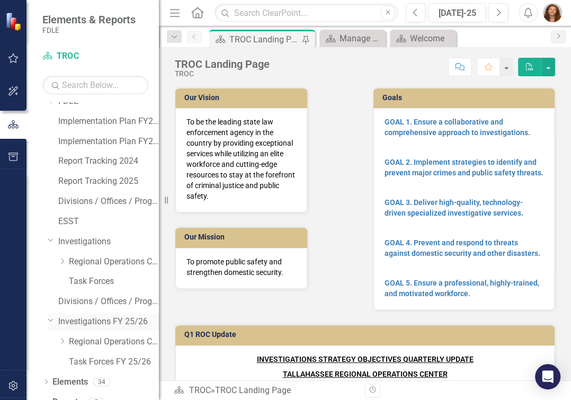
scroll to position [42, 0]
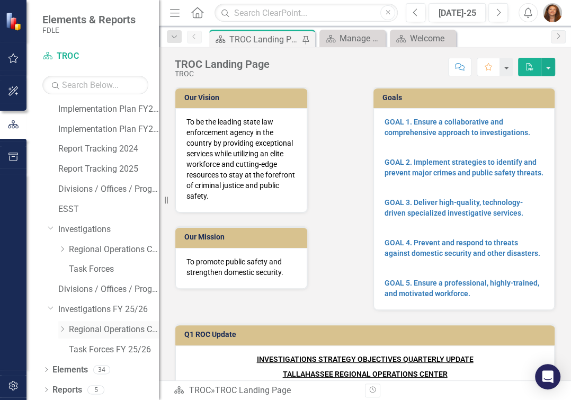
click at [61, 332] on div "Dropdown" at bounding box center [62, 329] width 8 height 9
click at [100, 349] on link "TROC FY 25/26" at bounding box center [120, 350] width 80 height 12
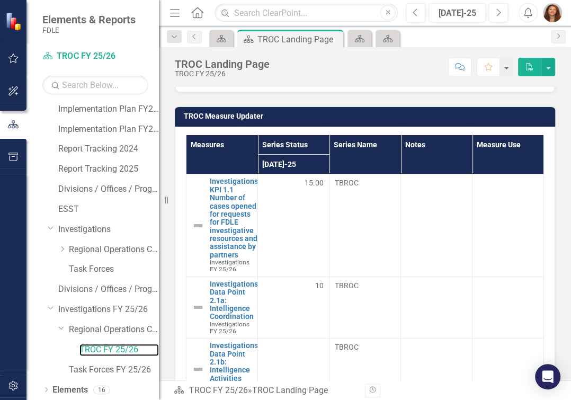
scroll to position [96, 0]
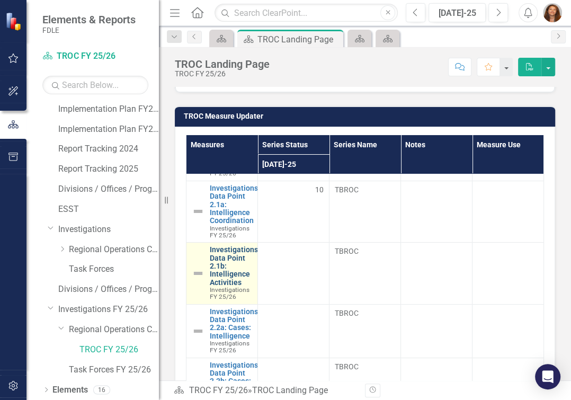
click at [212, 287] on link "Investigations Data Point 2.1b: Intelligence Activities" at bounding box center [234, 266] width 48 height 41
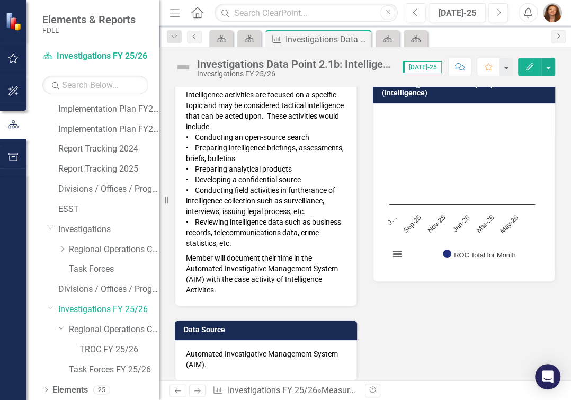
scroll to position [96, 0]
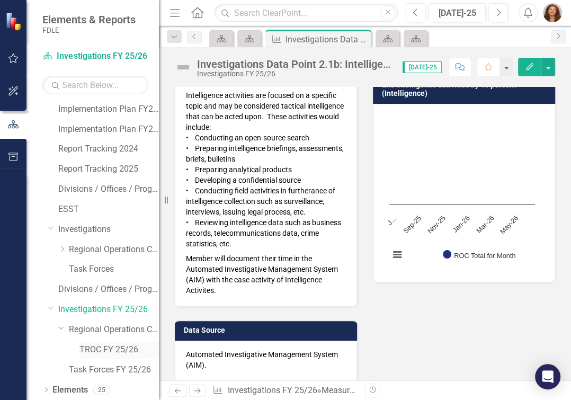
click at [118, 348] on link "TROC FY 25/26" at bounding box center [120, 350] width 80 height 12
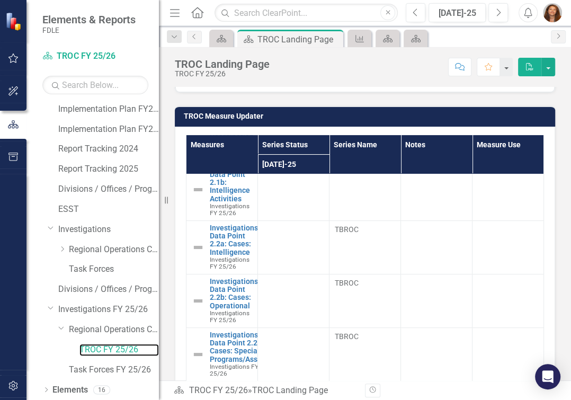
scroll to position [192, 0]
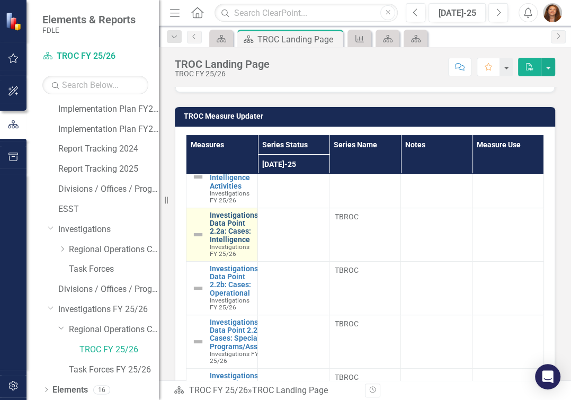
click at [230, 244] on link "Investigations Data Point 2.2a: Cases: Intelligence" at bounding box center [234, 228] width 48 height 33
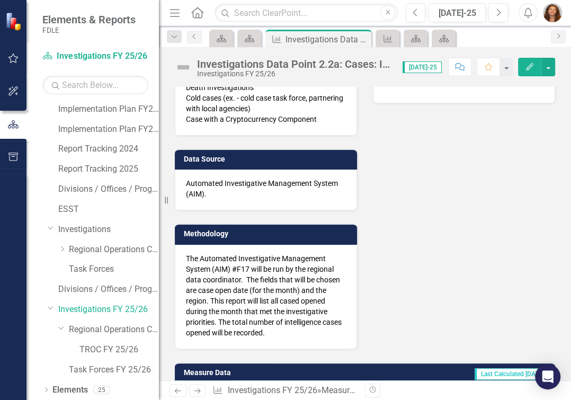
scroll to position [289, 0]
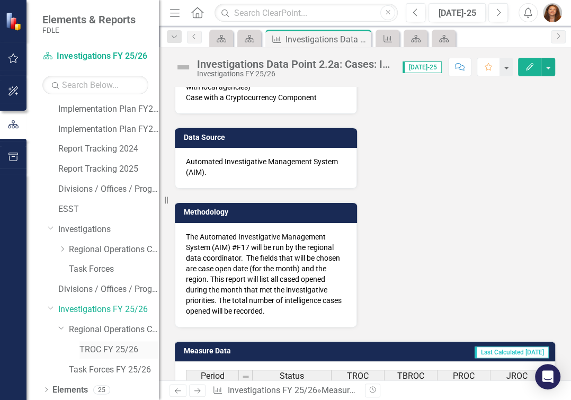
click at [126, 346] on link "TROC FY 25/26" at bounding box center [120, 350] width 80 height 12
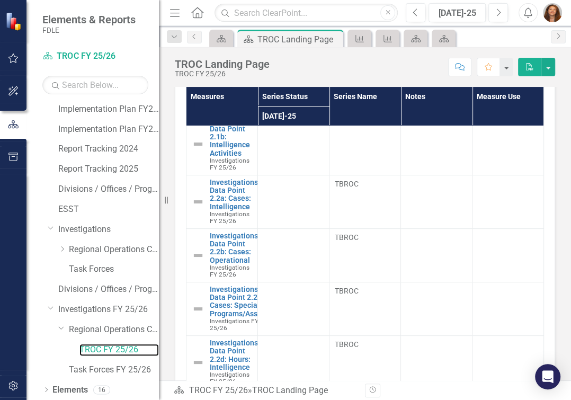
scroll to position [192, 0]
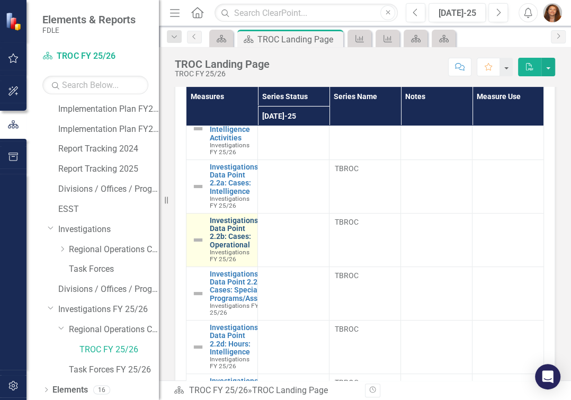
click at [215, 250] on link "Investigations Data Point 2.2b: Cases: Operational" at bounding box center [234, 233] width 48 height 33
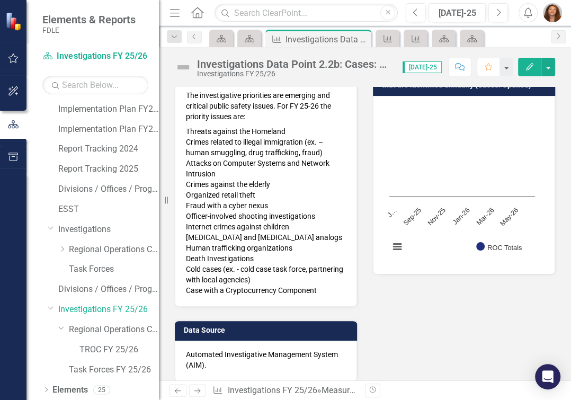
scroll to position [48, 0]
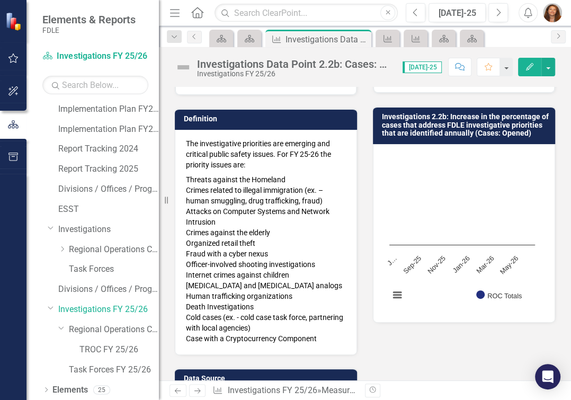
click at [184, 140] on div "The investigative priorities are emerging and critical public safety issues. Fo…" at bounding box center [266, 242] width 182 height 225
drag, startPoint x: 188, startPoint y: 141, endPoint x: 259, endPoint y: 192, distance: 87.4
click at [259, 192] on div "The investigative priorities are emerging and critical public safety issues. Fo…" at bounding box center [266, 241] width 160 height 206
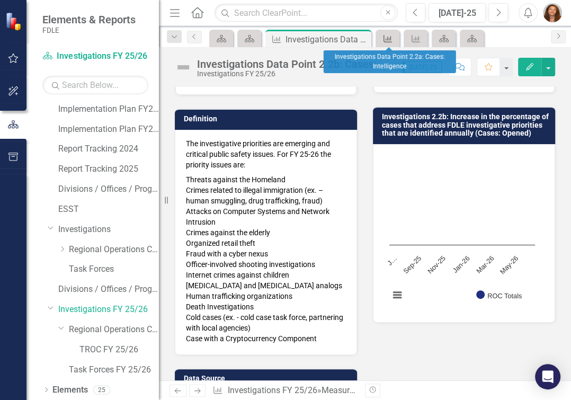
click at [390, 42] on icon "Measure" at bounding box center [388, 38] width 11 height 8
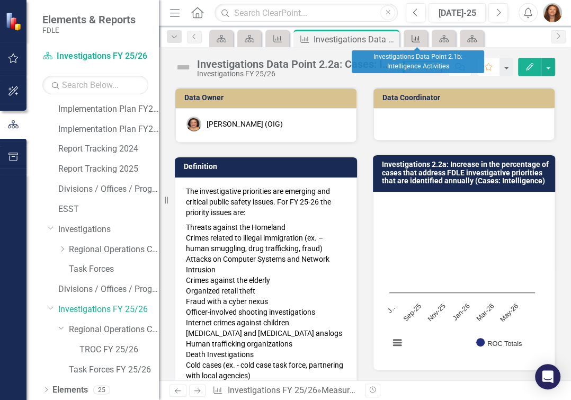
click at [417, 36] on icon "Measure" at bounding box center [416, 38] width 11 height 8
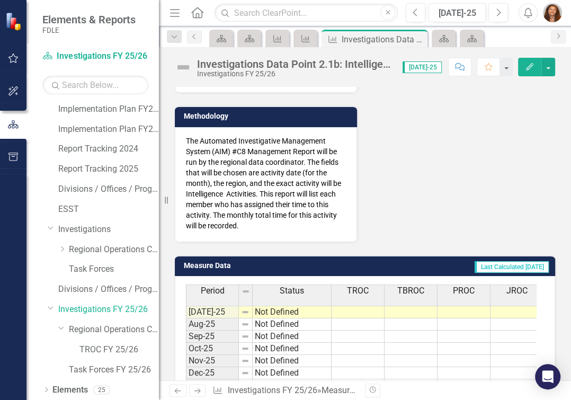
scroll to position [385, 0]
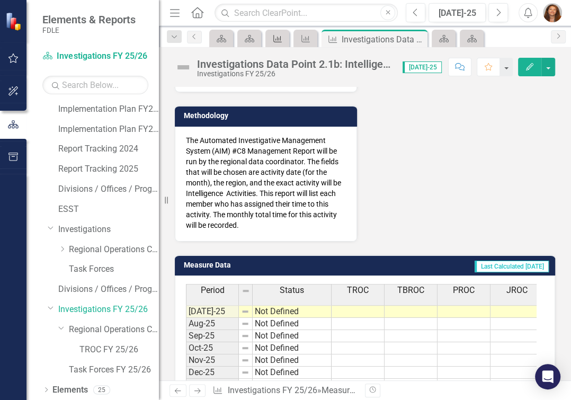
click at [280, 41] on icon "Measure" at bounding box center [277, 38] width 11 height 8
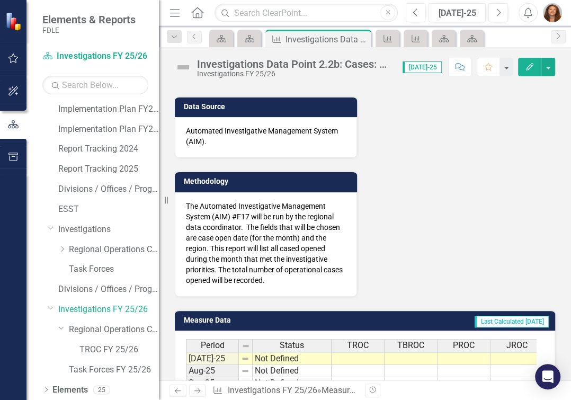
scroll to position [337, 0]
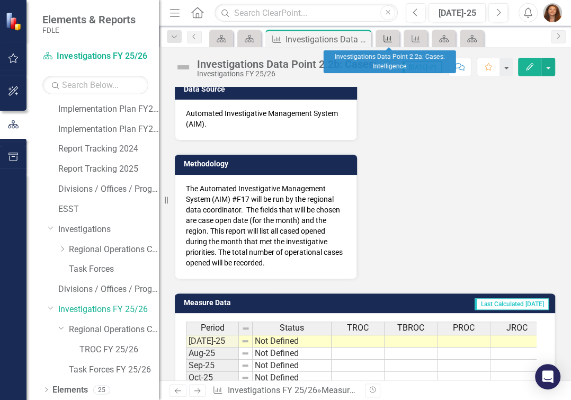
click at [393, 41] on icon "Measure" at bounding box center [388, 38] width 11 height 8
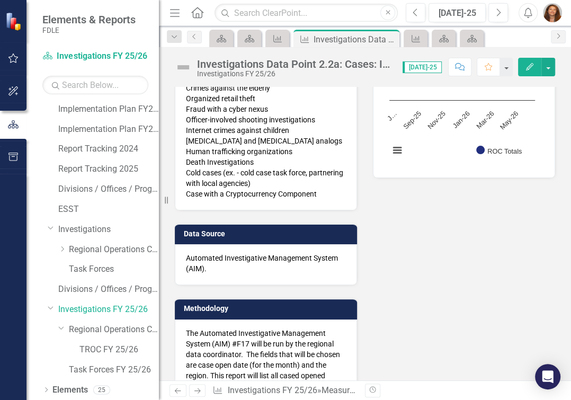
scroll to position [337, 0]
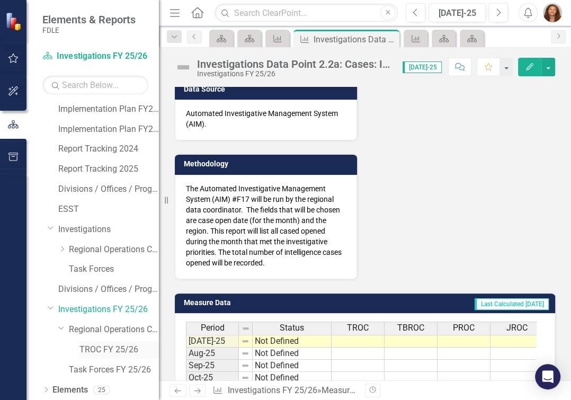
click at [92, 347] on link "TROC FY 25/26" at bounding box center [120, 350] width 80 height 12
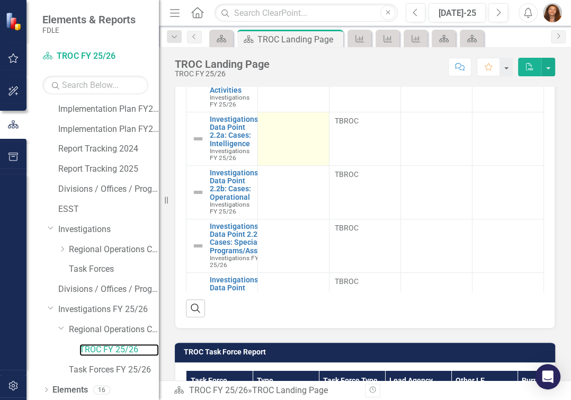
scroll to position [192, 0]
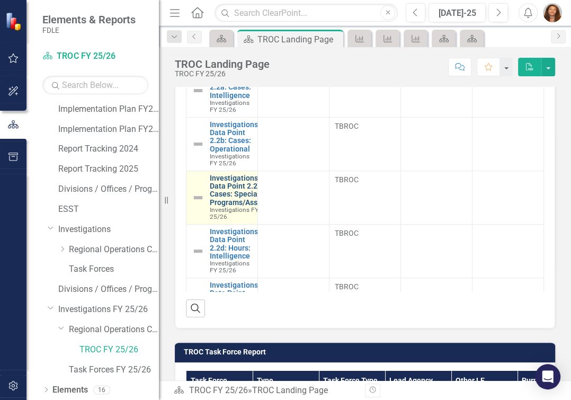
click at [244, 207] on link "Investigations Data Point 2.2c: Cases: Special Programs/Assists" at bounding box center [240, 190] width 60 height 33
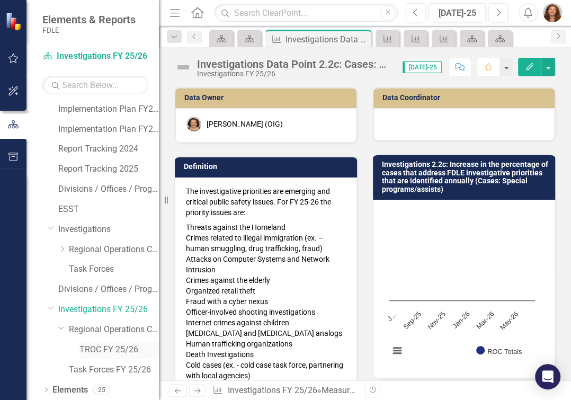
click at [109, 344] on link "TROC FY 25/26" at bounding box center [120, 350] width 80 height 12
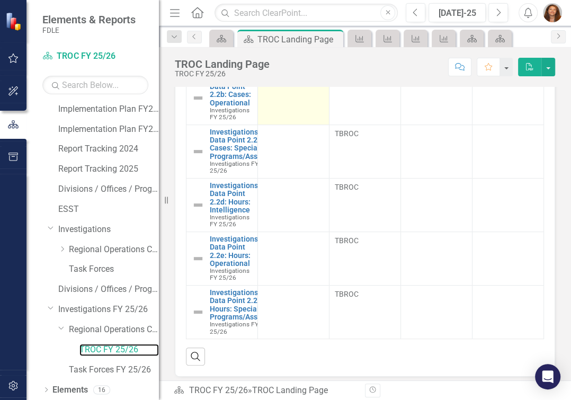
scroll to position [304, 0]
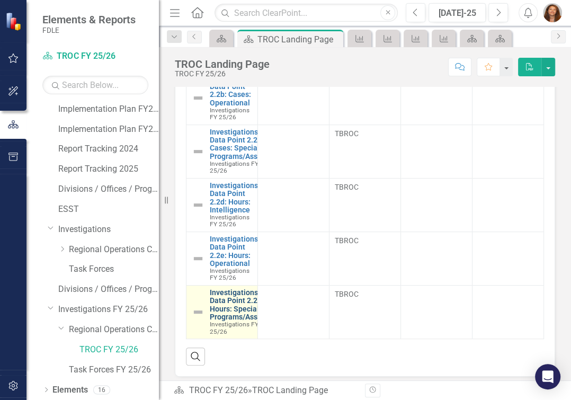
click at [245, 316] on link "Investigations Data Point 2.2f: Hours: Special Programs/Assists" at bounding box center [240, 305] width 60 height 33
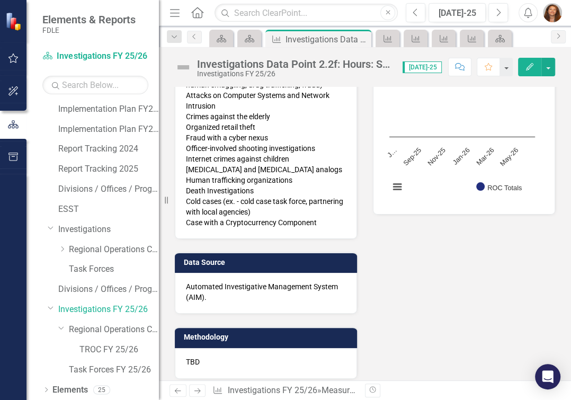
scroll to position [48, 0]
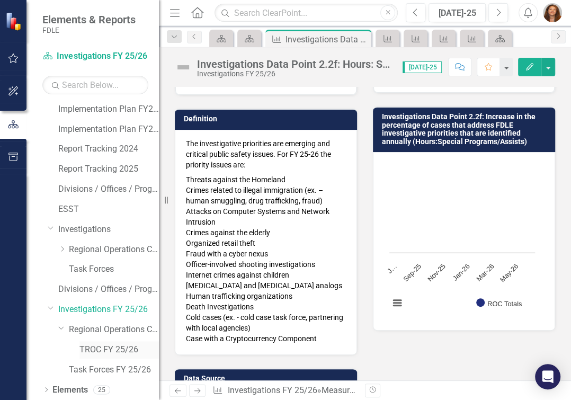
click at [122, 348] on link "TROC FY 25/26" at bounding box center [120, 350] width 80 height 12
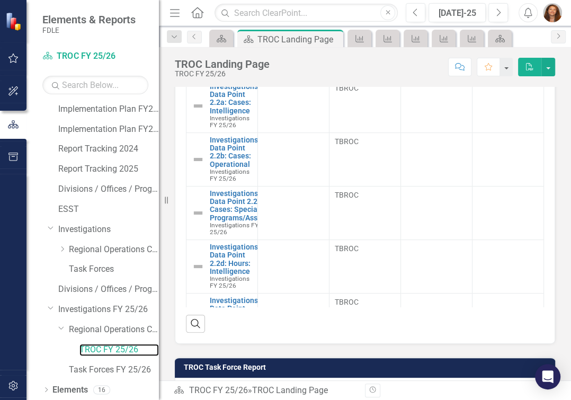
scroll to position [626, 0]
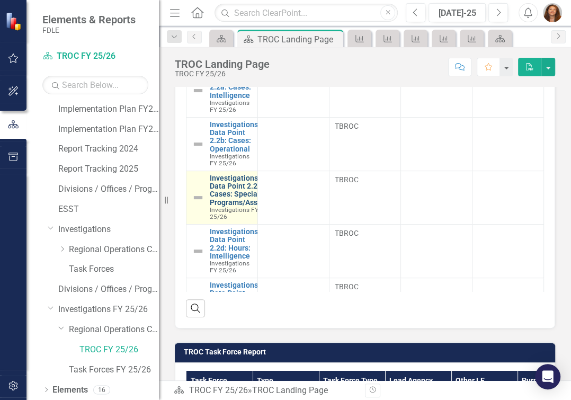
click at [243, 207] on link "Investigations Data Point 2.2c: Cases: Special Programs/Assists" at bounding box center [240, 190] width 60 height 33
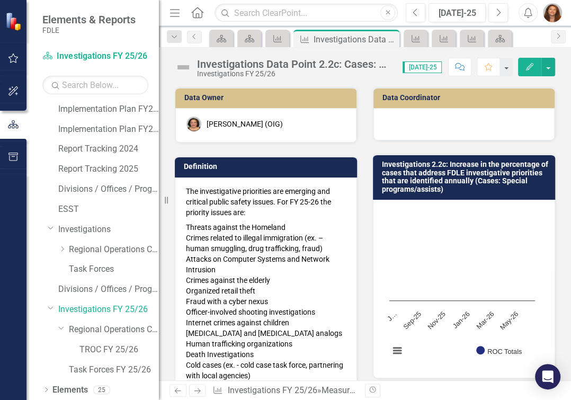
click at [367, 65] on div "Investigations Data Point 2.2c: Cases: Special Programs/Assists" at bounding box center [294, 64] width 195 height 12
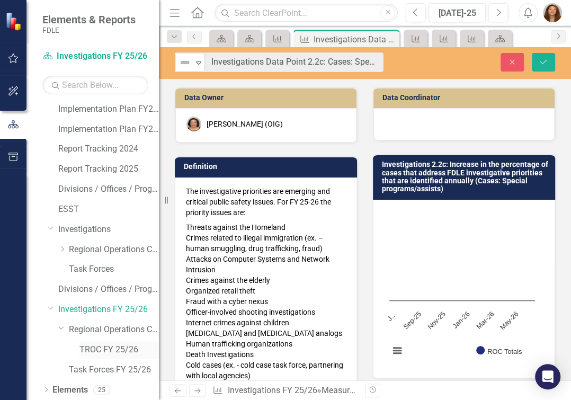
click at [104, 346] on link "TROC FY 25/26" at bounding box center [120, 350] width 80 height 12
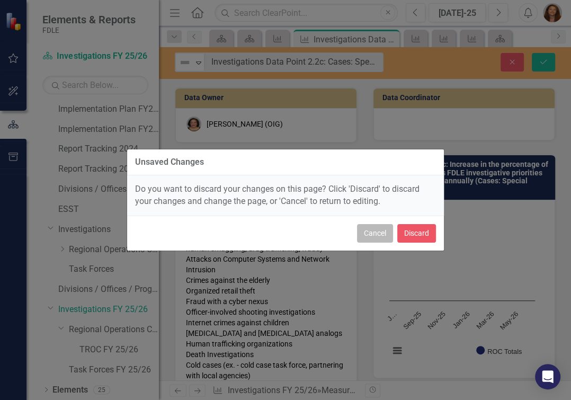
click at [367, 240] on button "Cancel" at bounding box center [375, 233] width 36 height 19
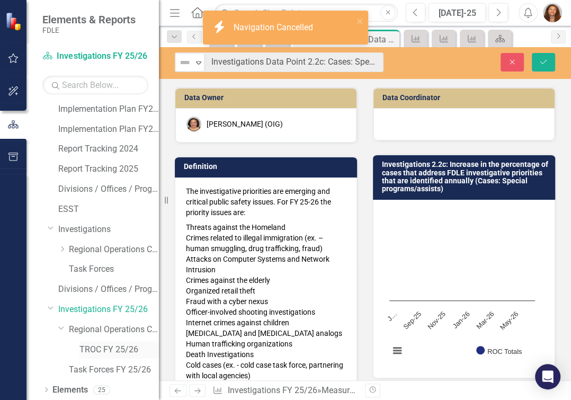
click at [94, 349] on link "TROC FY 25/26" at bounding box center [120, 350] width 80 height 12
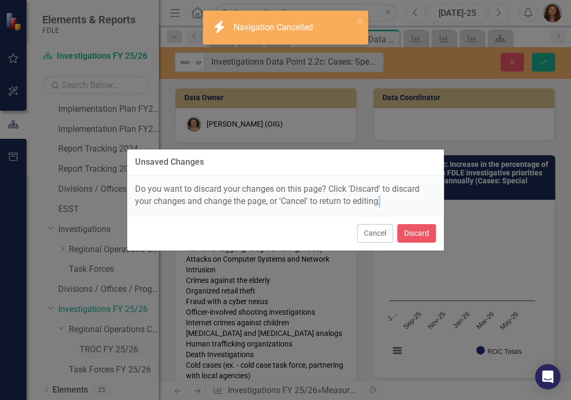
click at [94, 349] on div "Unsaved Changes Do you want to discard your changes on this page? Click 'Discar…" at bounding box center [285, 200] width 571 height 400
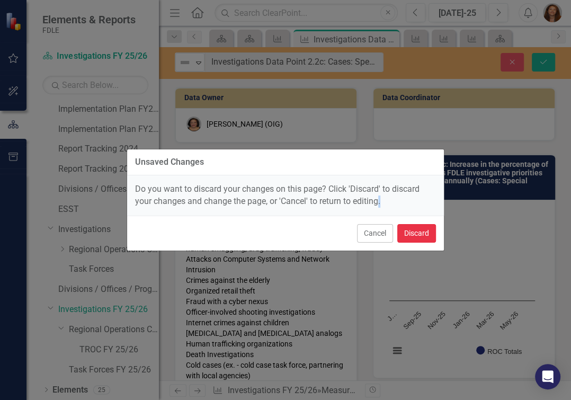
click at [414, 242] on button "Discard" at bounding box center [417, 233] width 39 height 19
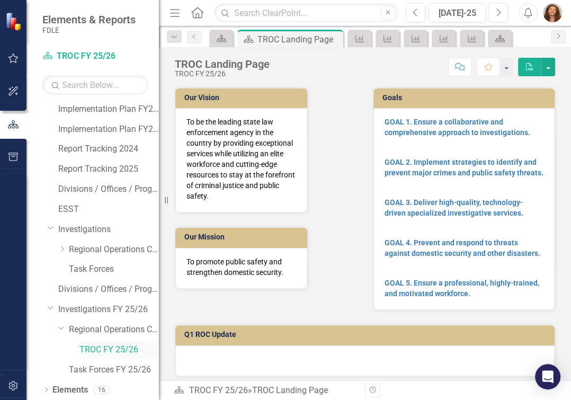
click at [129, 345] on link "TROC FY 25/26" at bounding box center [120, 350] width 80 height 12
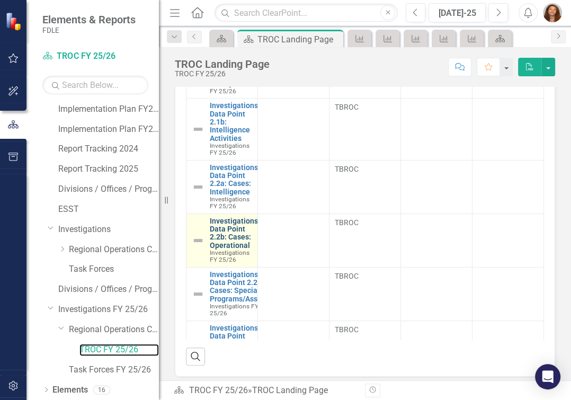
scroll to position [192, 0]
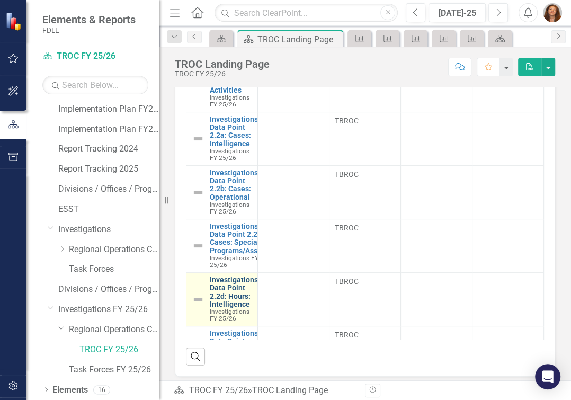
click at [235, 305] on link "Investigations Data Point 2.2d: Hours: Intelligence" at bounding box center [234, 292] width 48 height 33
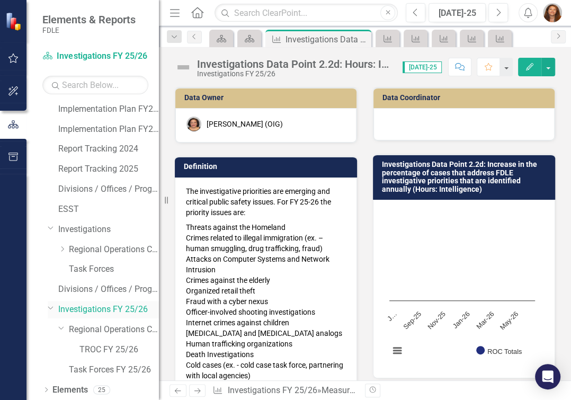
click at [90, 309] on link "Investigations FY 25/26" at bounding box center [108, 310] width 101 height 12
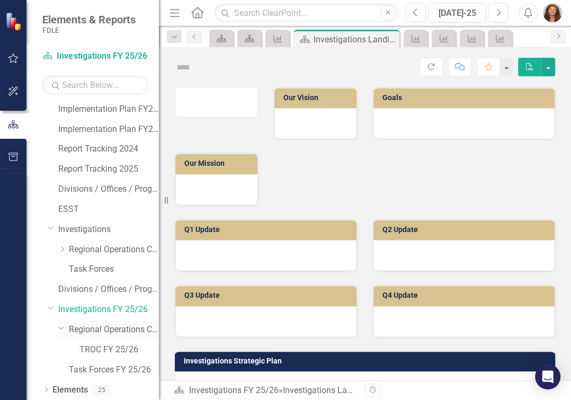
click at [93, 330] on link "Regional Operations Centers FY 25/26" at bounding box center [114, 330] width 90 height 12
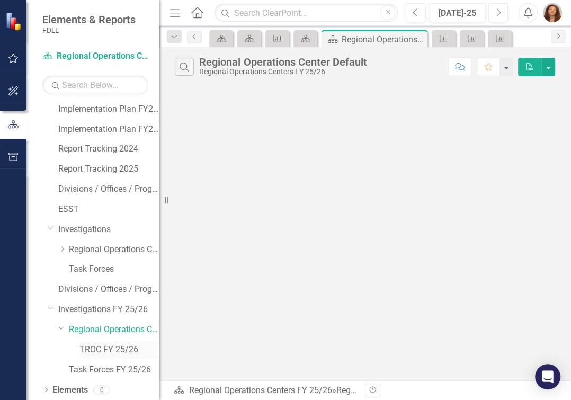
click at [99, 347] on link "TROC FY 25/26" at bounding box center [120, 350] width 80 height 12
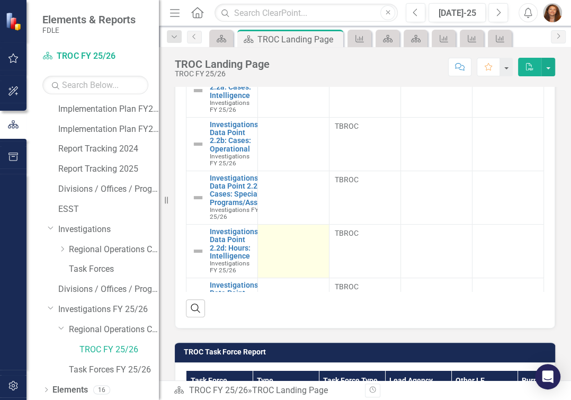
scroll to position [241, 0]
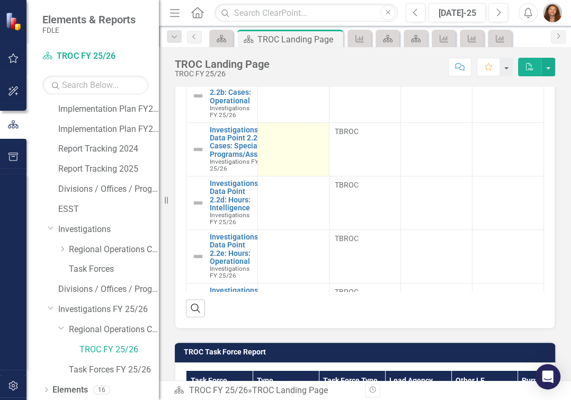
click at [258, 163] on td at bounding box center [294, 149] width 72 height 54
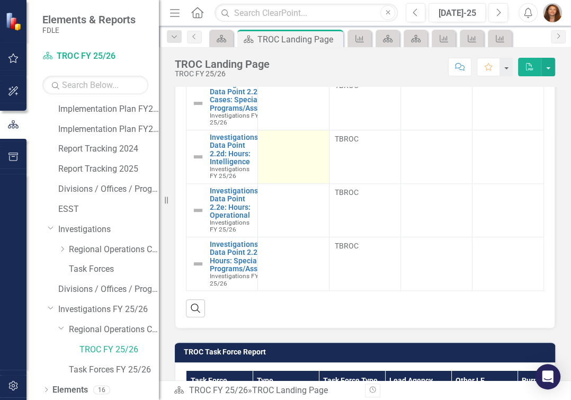
scroll to position [674, 0]
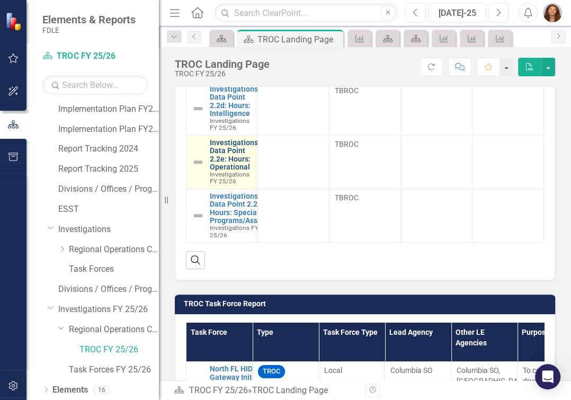
click at [228, 168] on link "Investigations Data Point 2.2e: Hours: Operational" at bounding box center [234, 155] width 48 height 33
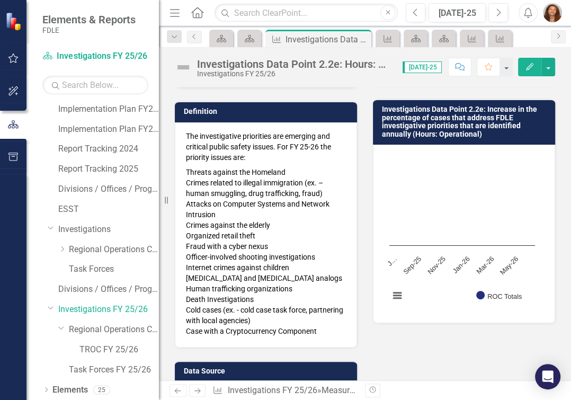
scroll to position [48, 0]
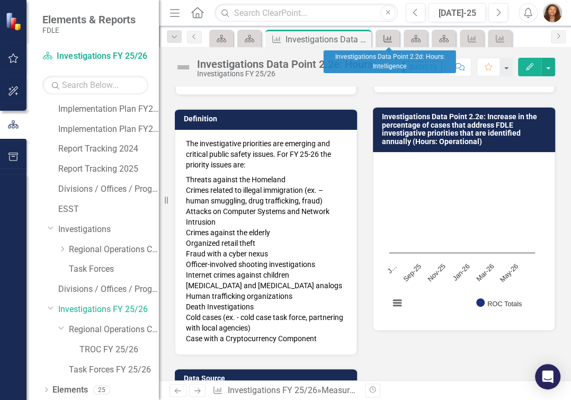
click at [388, 39] on icon "Measure" at bounding box center [388, 38] width 11 height 8
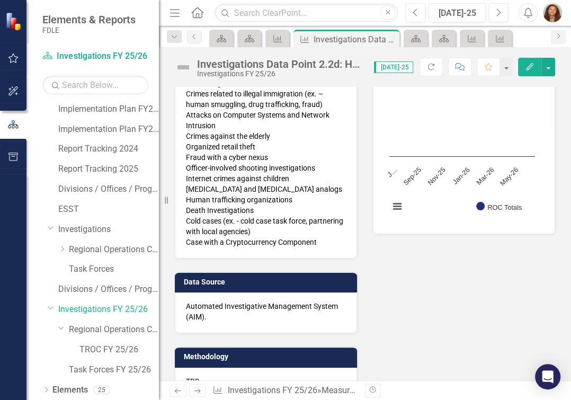
scroll to position [289, 0]
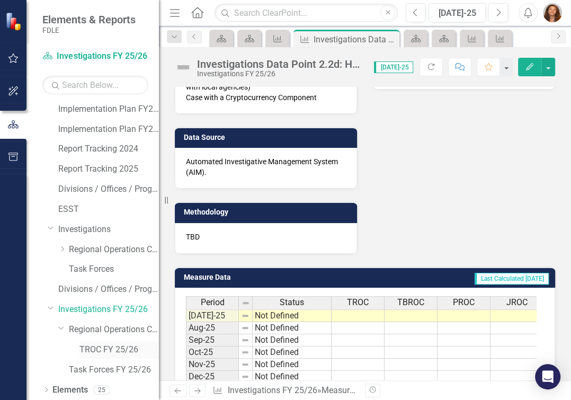
click at [85, 347] on link "TROC FY 25/26" at bounding box center [120, 350] width 80 height 12
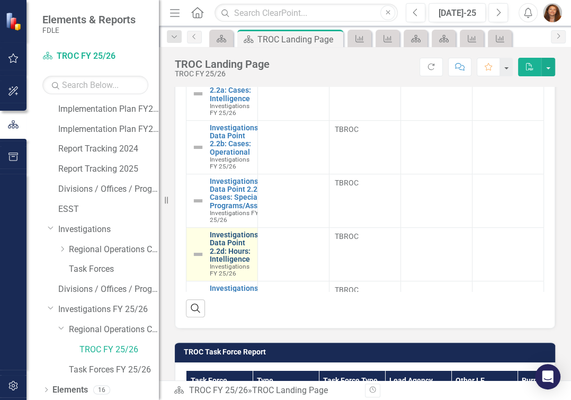
scroll to position [144, 0]
